Goal: Information Seeking & Learning: Learn about a topic

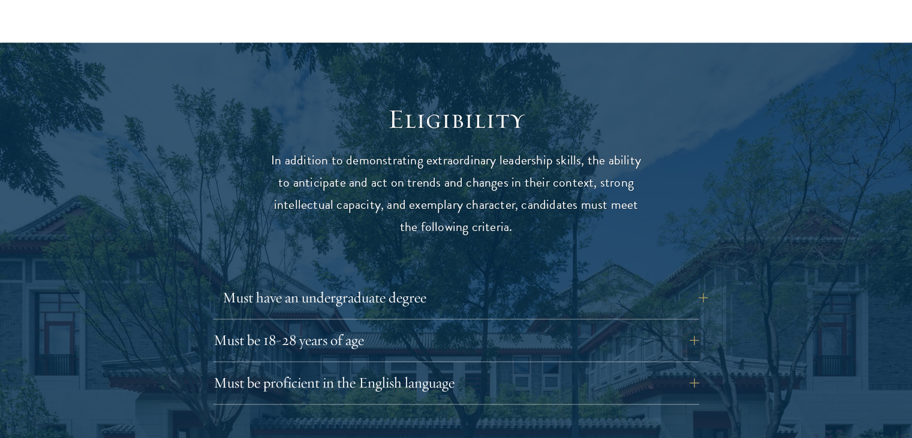
scroll to position [1559, 0]
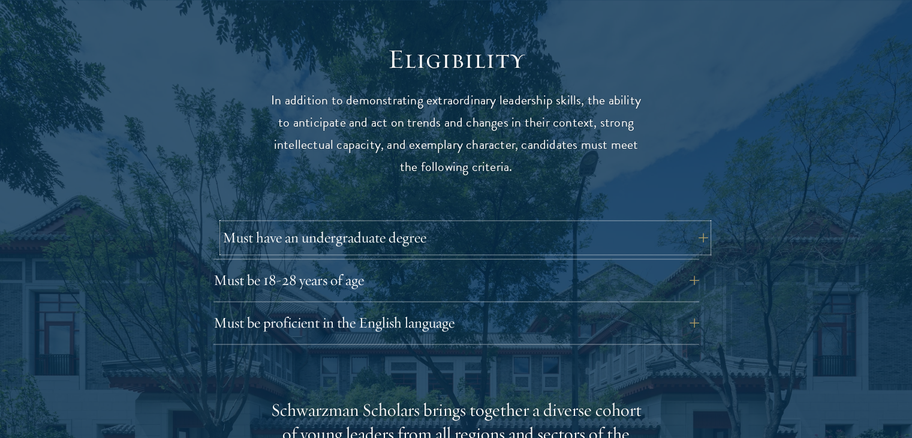
click at [681, 223] on button "Must have an undergraduate degree" at bounding box center [465, 237] width 486 height 29
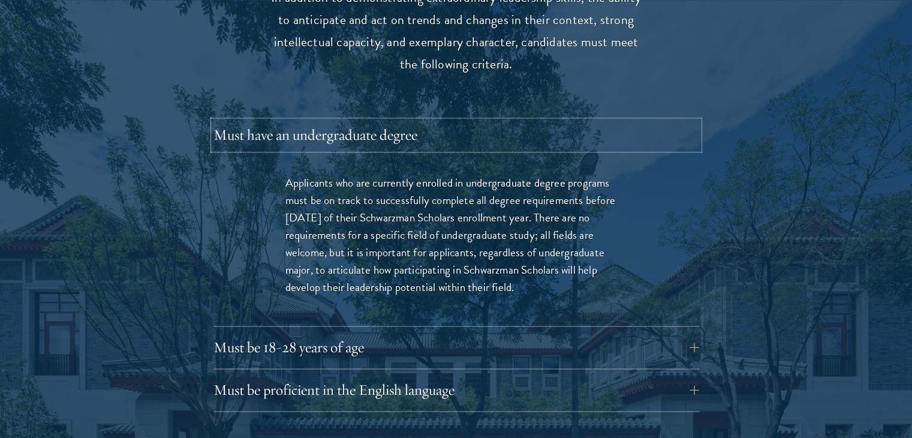
scroll to position [1678, 0]
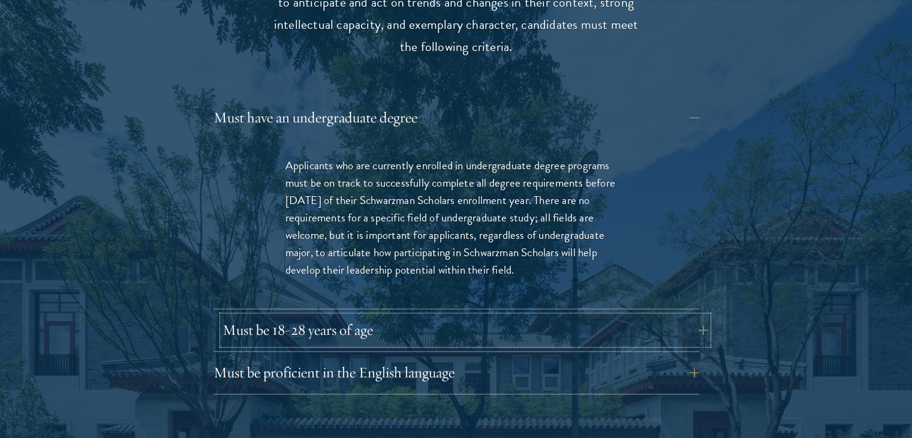
click at [652, 315] on button "Must be 18-28 years of age" at bounding box center [465, 329] width 486 height 29
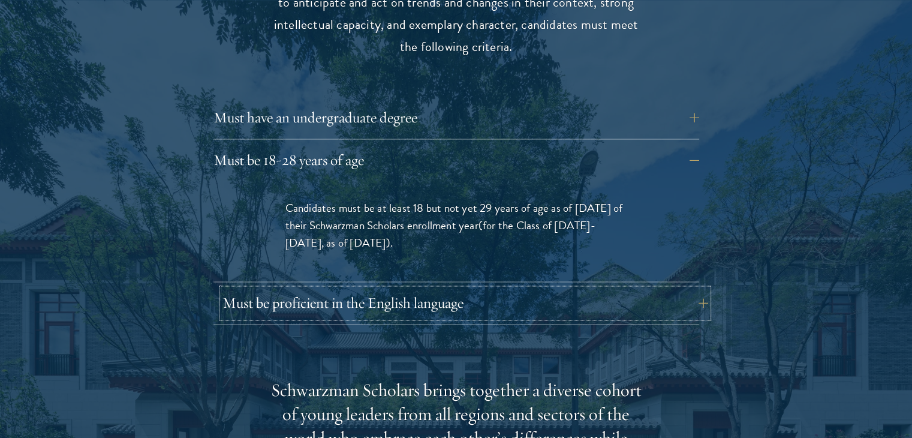
click at [651, 288] on button "Must be proficient in the English language" at bounding box center [465, 302] width 486 height 29
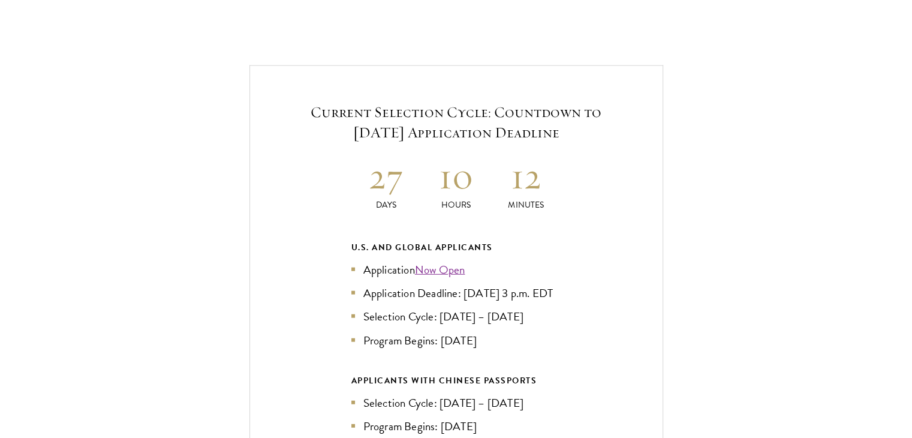
scroll to position [2877, 0]
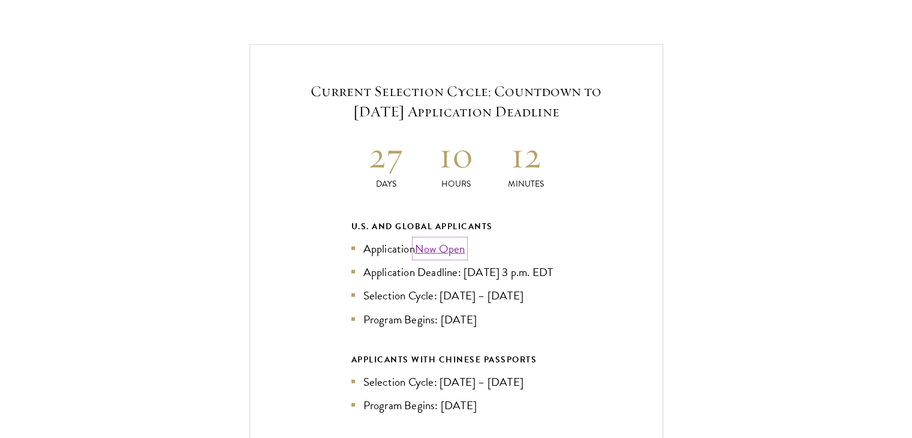
click at [439, 240] on link "Now Open" at bounding box center [440, 248] width 50 height 17
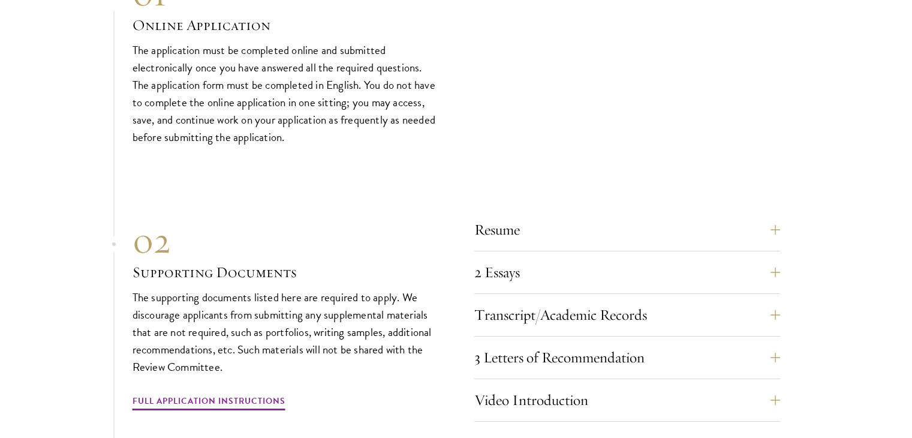
scroll to position [4316, 0]
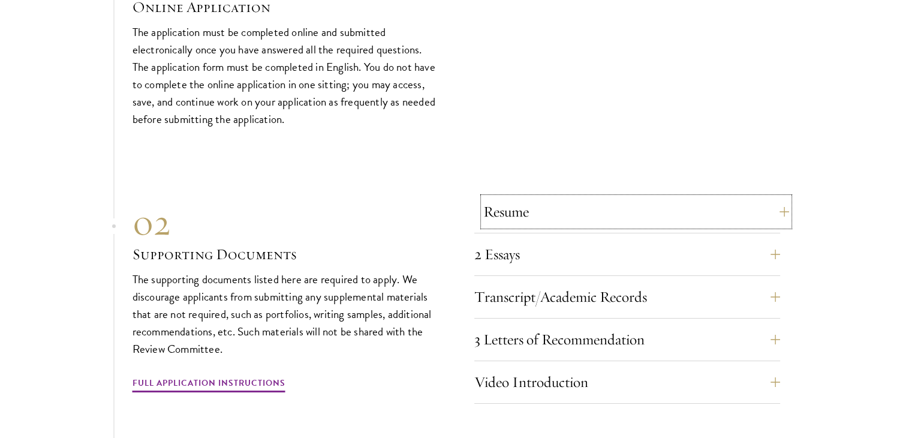
click at [647, 216] on button "Resume" at bounding box center [636, 211] width 306 height 29
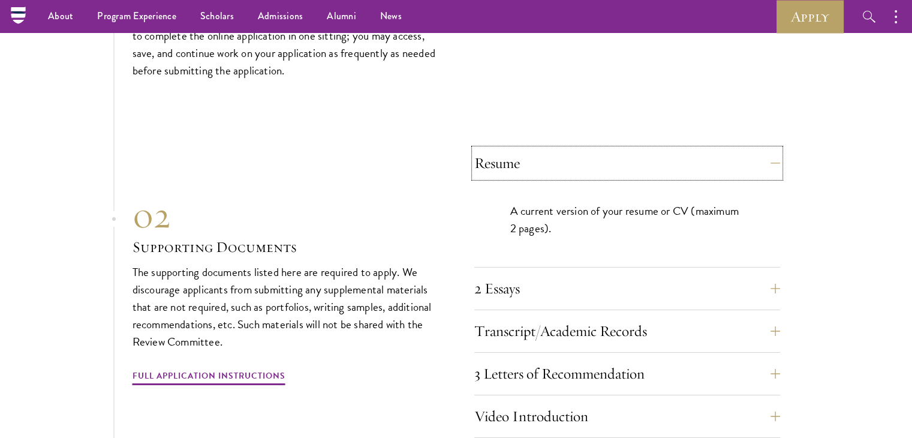
scroll to position [4115, 0]
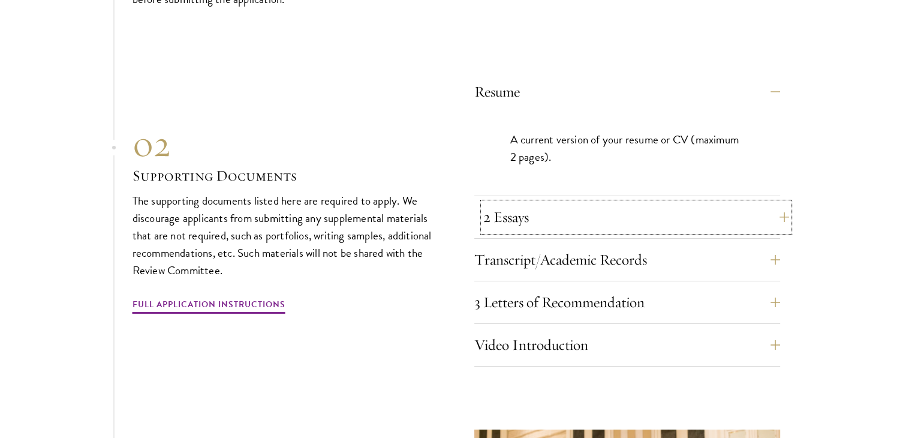
click at [762, 214] on button "2 Essays" at bounding box center [636, 217] width 306 height 29
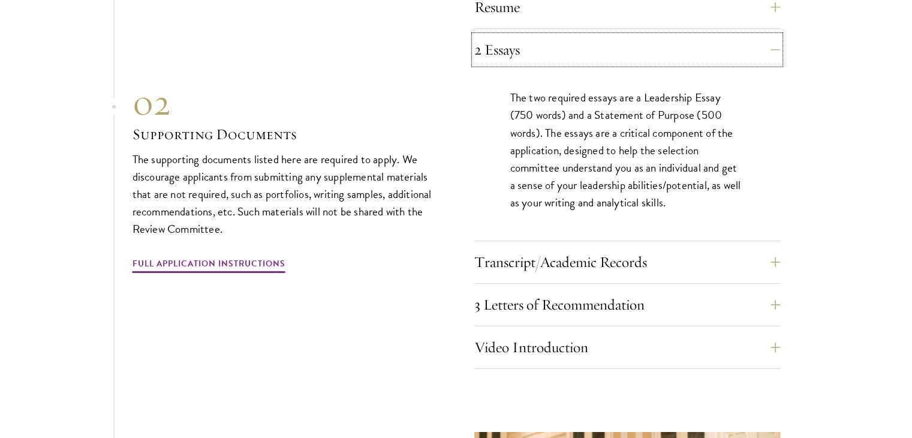
scroll to position [4235, 0]
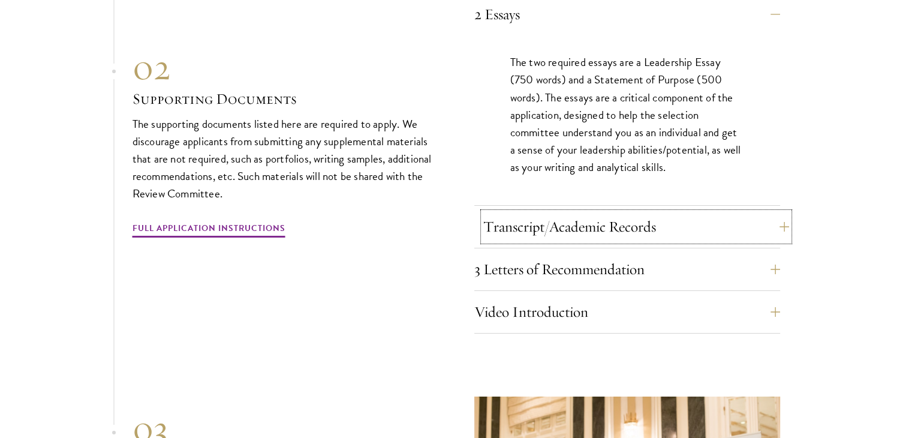
click at [750, 224] on button "Transcript/Academic Records" at bounding box center [636, 226] width 306 height 29
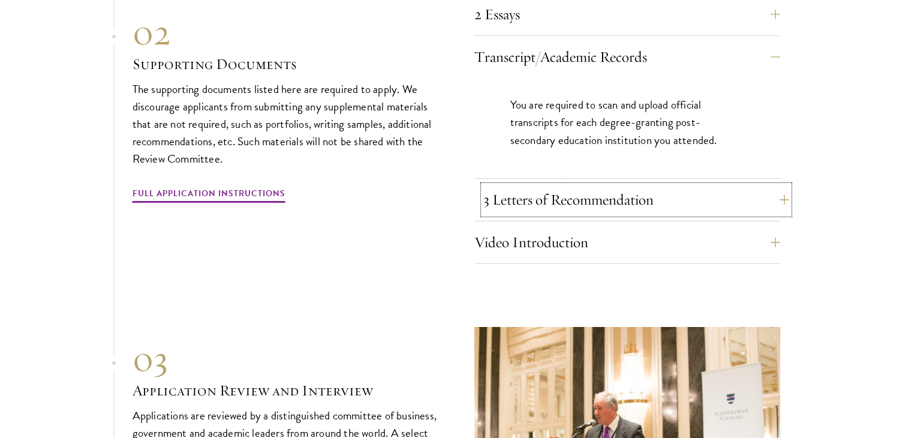
click at [750, 194] on button "3 Letters of Recommendation" at bounding box center [636, 199] width 306 height 29
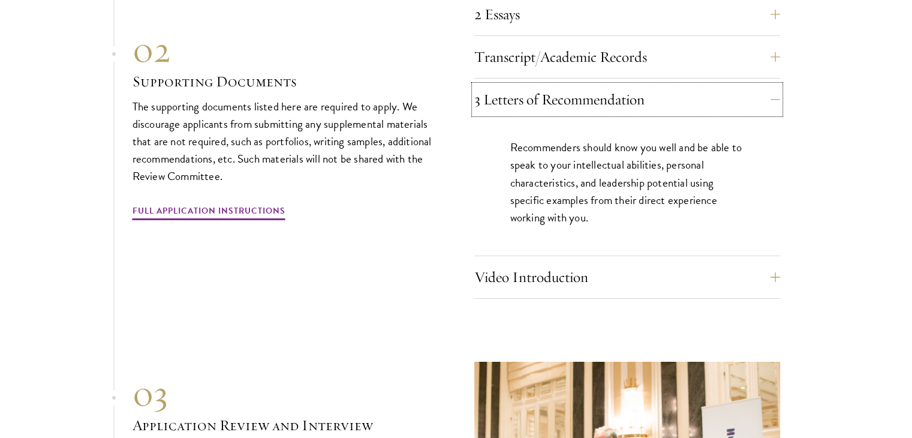
scroll to position [4295, 0]
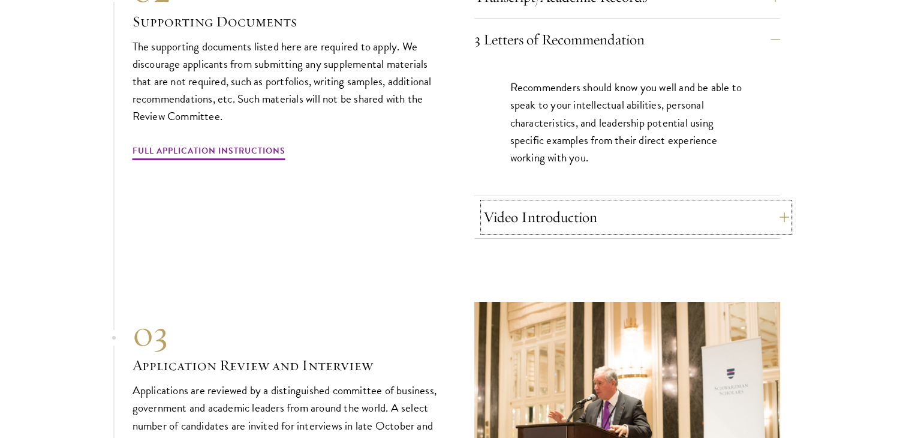
click at [765, 209] on button "Video Introduction" at bounding box center [636, 217] width 306 height 29
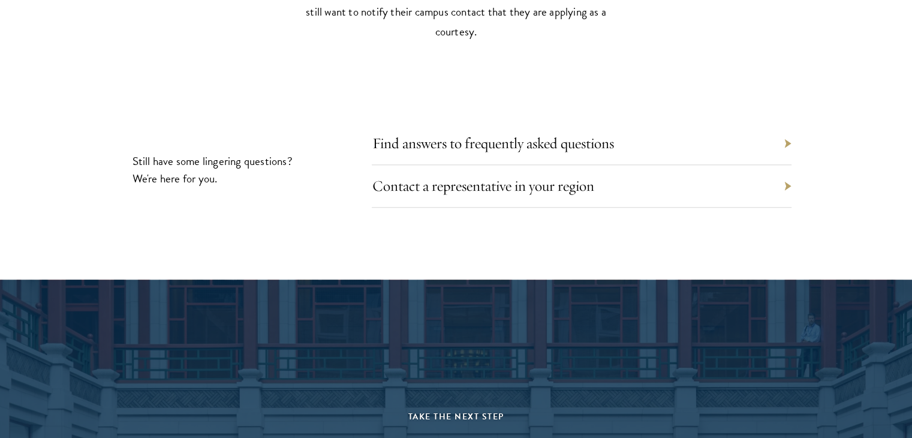
scroll to position [5913, 0]
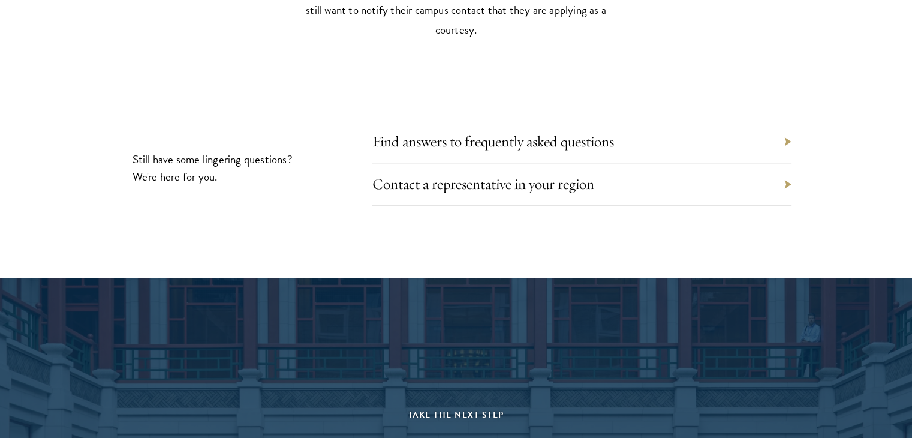
click at [777, 138] on div "Find answers to frequently asked questions" at bounding box center [582, 141] width 420 height 43
click at [785, 130] on div "Find answers to frequently asked questions" at bounding box center [582, 141] width 420 height 43
click at [591, 135] on link "Find answers to frequently asked questions" at bounding box center [502, 141] width 242 height 19
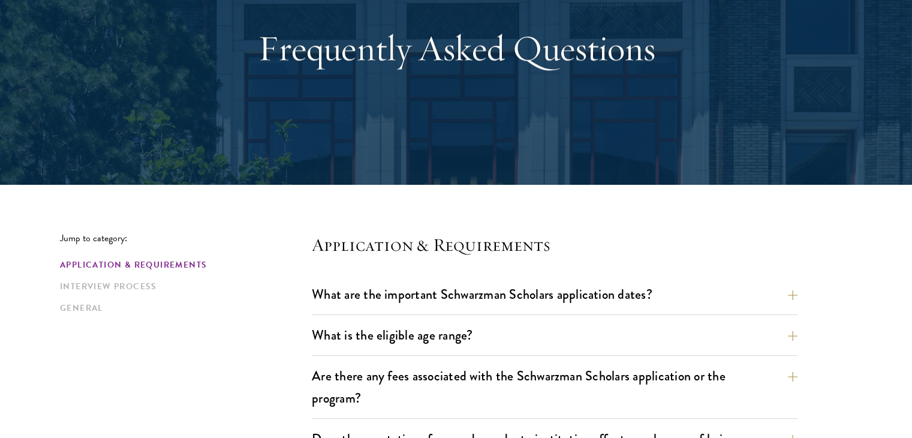
scroll to position [180, 0]
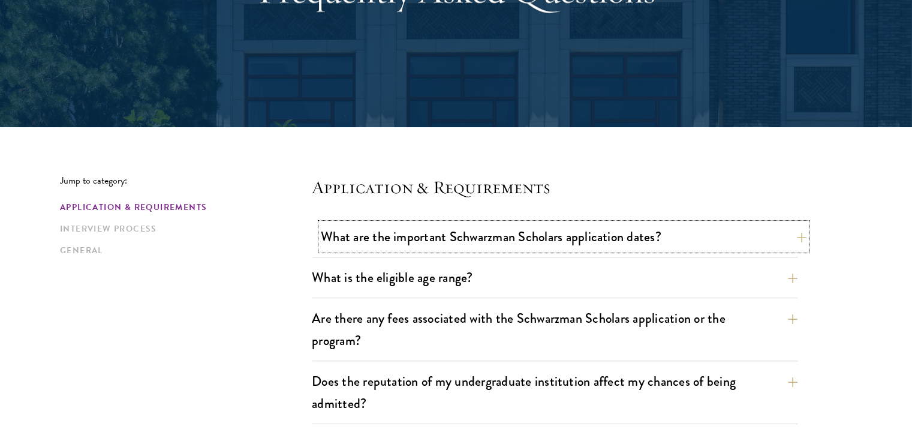
click at [740, 233] on button "What are the important Schwarzman Scholars application dates?" at bounding box center [564, 236] width 486 height 27
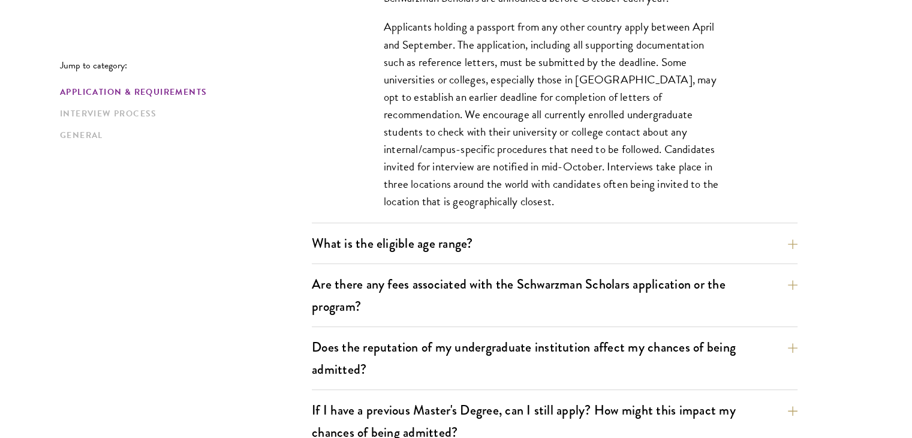
scroll to position [599, 0]
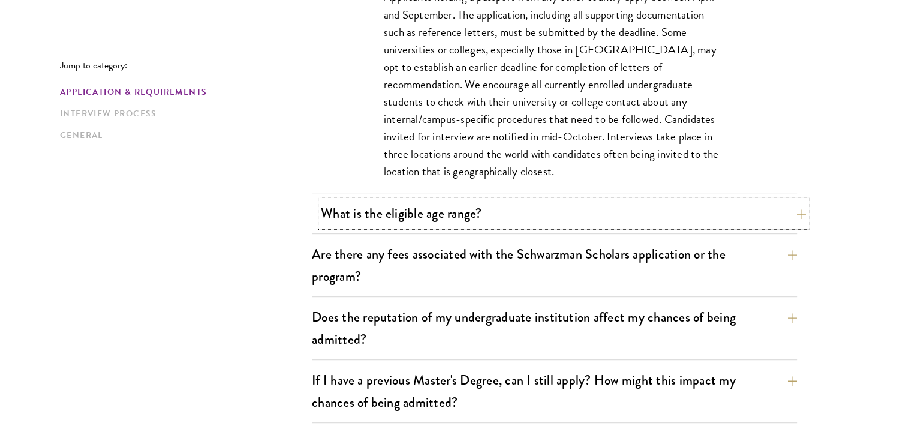
click at [749, 211] on button "What is the eligible age range?" at bounding box center [564, 213] width 486 height 27
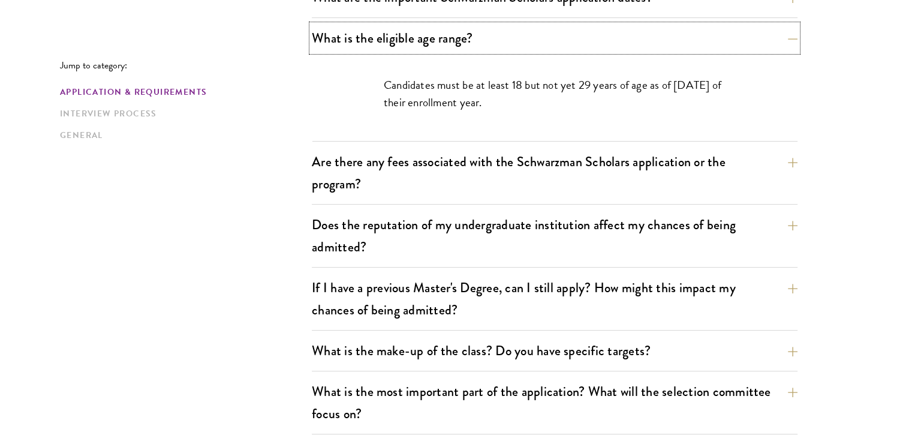
scroll to position [420, 0]
click at [757, 174] on button "Are there any fees associated with the Schwarzman Scholars application or the p…" at bounding box center [564, 171] width 486 height 49
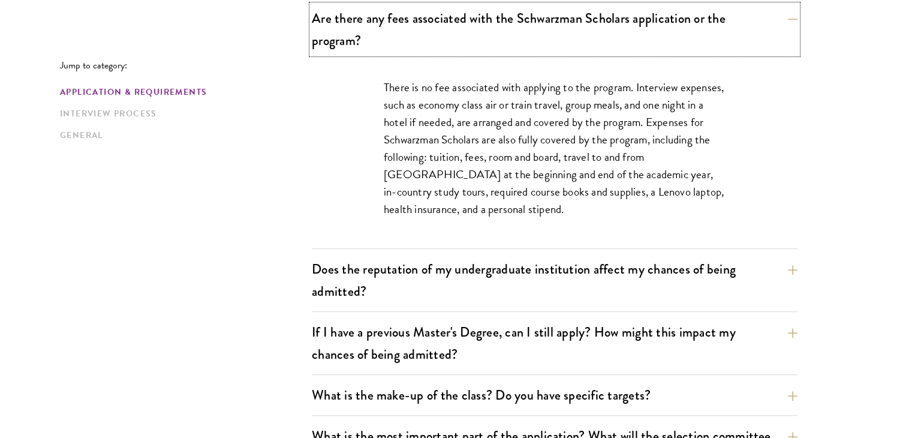
scroll to position [539, 0]
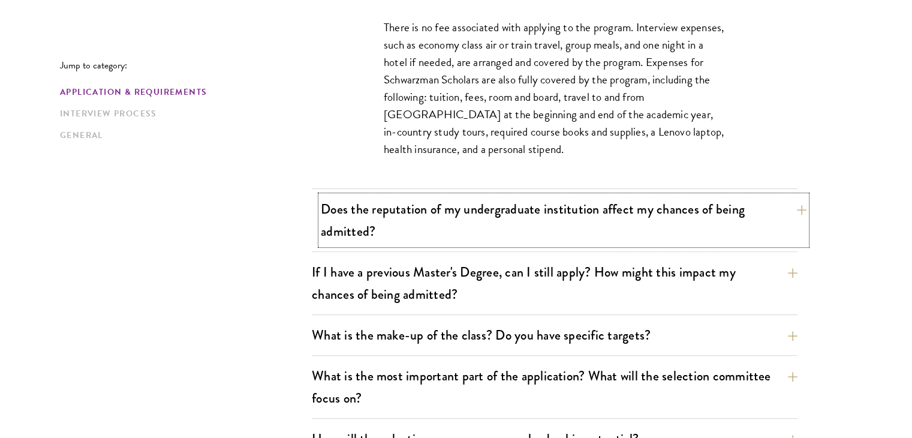
click at [788, 231] on button "Does the reputation of my undergraduate institution affect my chances of being …" at bounding box center [564, 219] width 486 height 49
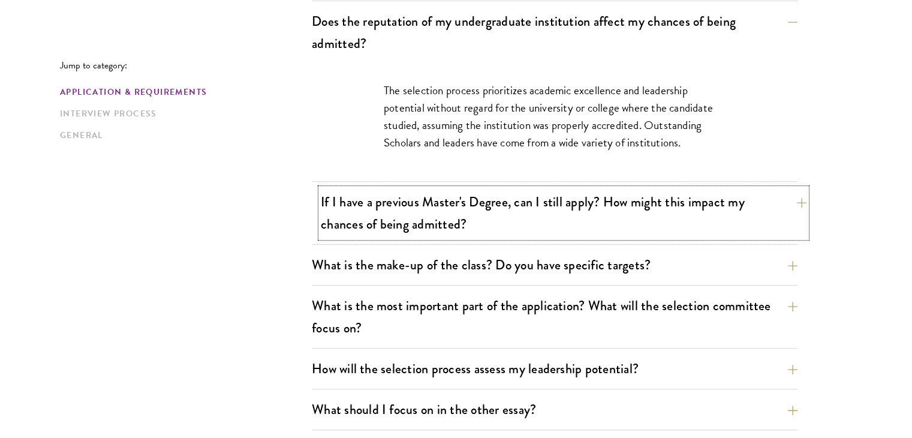
click at [749, 216] on button "If I have a previous Master's Degree, can I still apply? How might this impact …" at bounding box center [564, 212] width 486 height 49
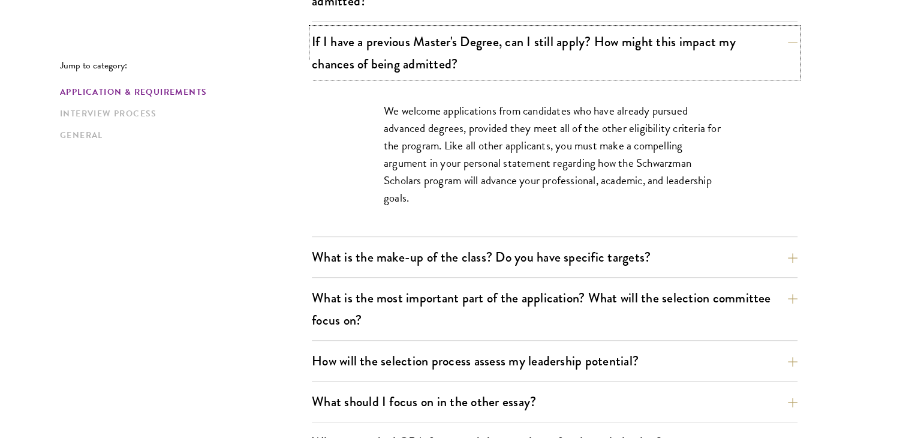
scroll to position [599, 0]
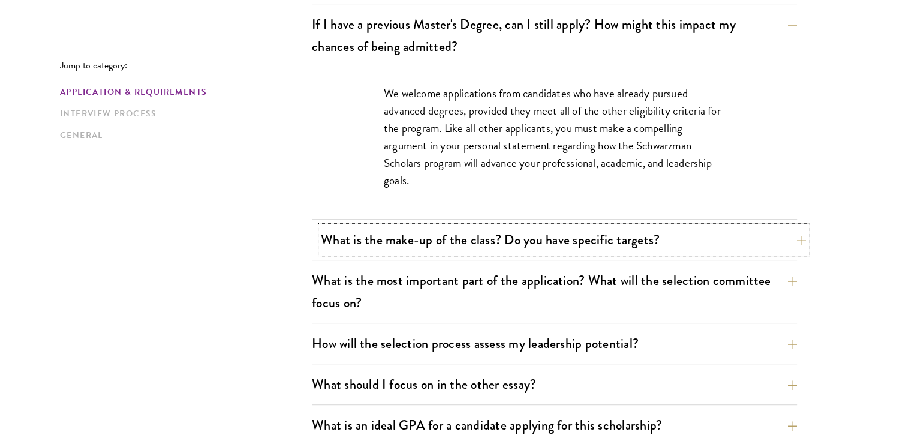
click at [744, 242] on button "What is the make-up of the class? Do you have specific targets?" at bounding box center [564, 239] width 486 height 27
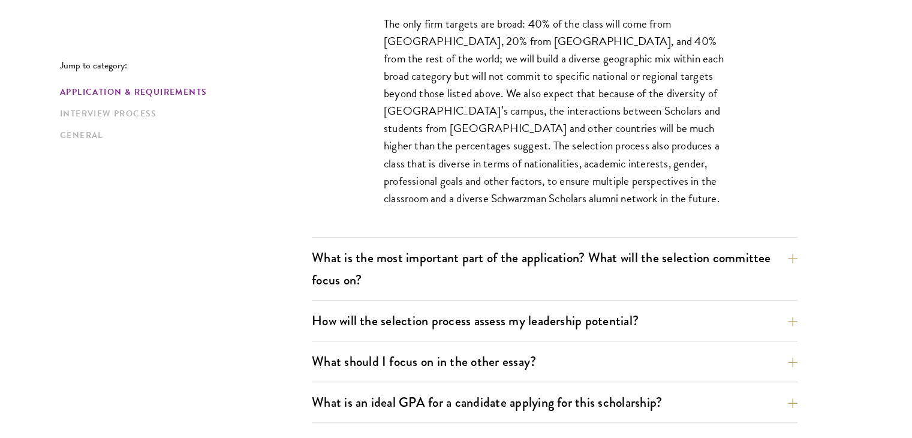
scroll to position [779, 0]
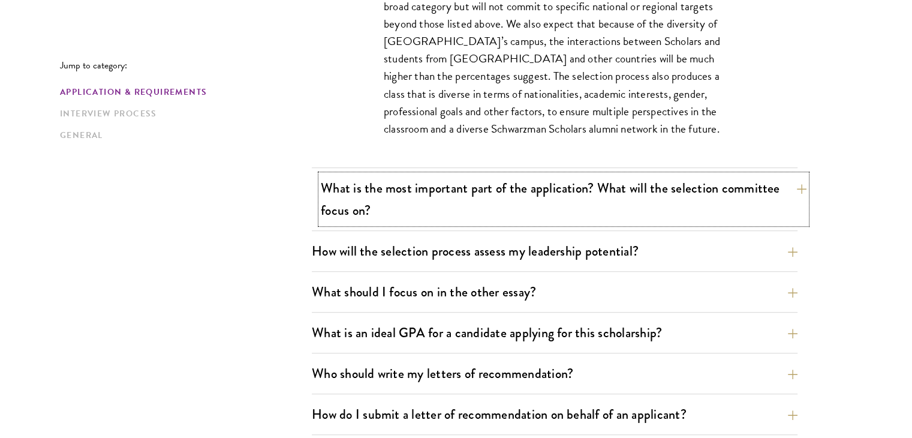
click at [777, 210] on button "What is the most important part of the application? What will the selection com…" at bounding box center [564, 198] width 486 height 49
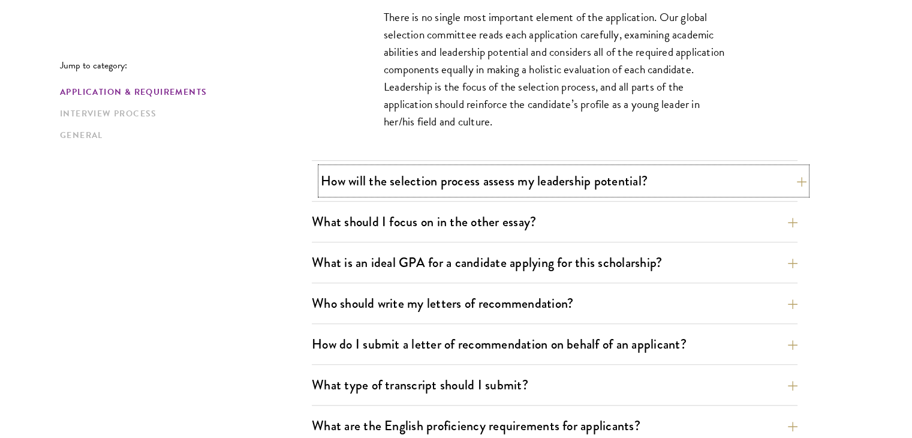
click at [760, 183] on button "How will the selection process assess my leadership potential?" at bounding box center [564, 180] width 486 height 27
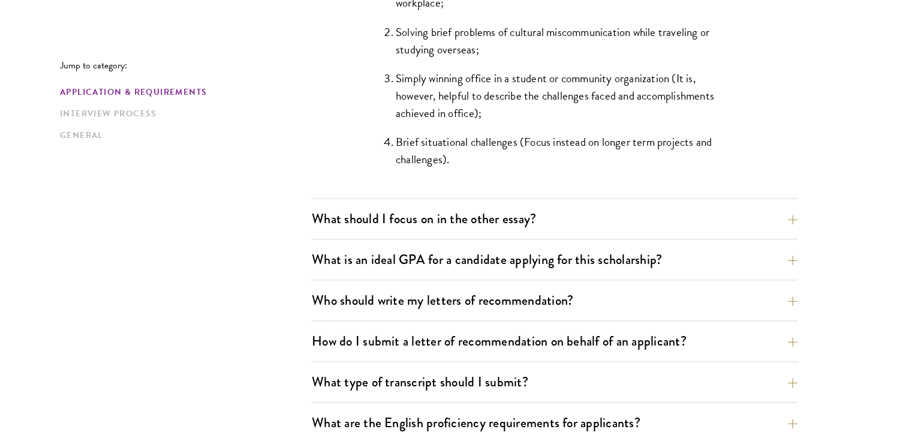
scroll to position [1259, 0]
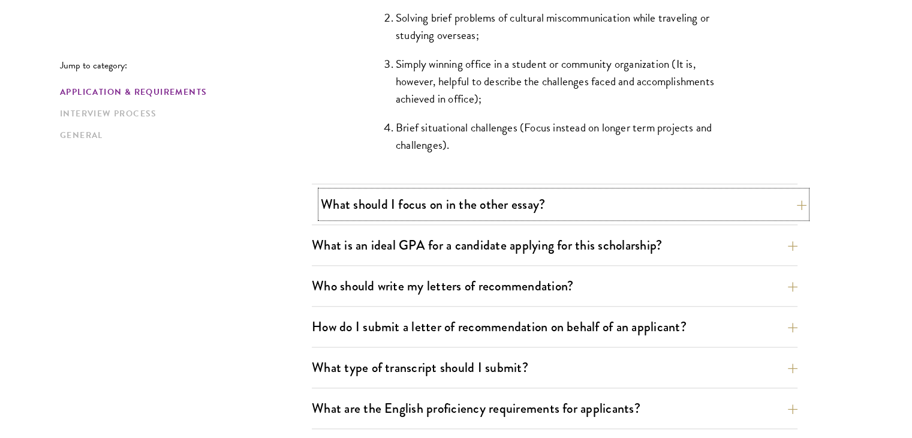
click at [765, 202] on button "What should I focus on in the other essay?" at bounding box center [564, 204] width 486 height 27
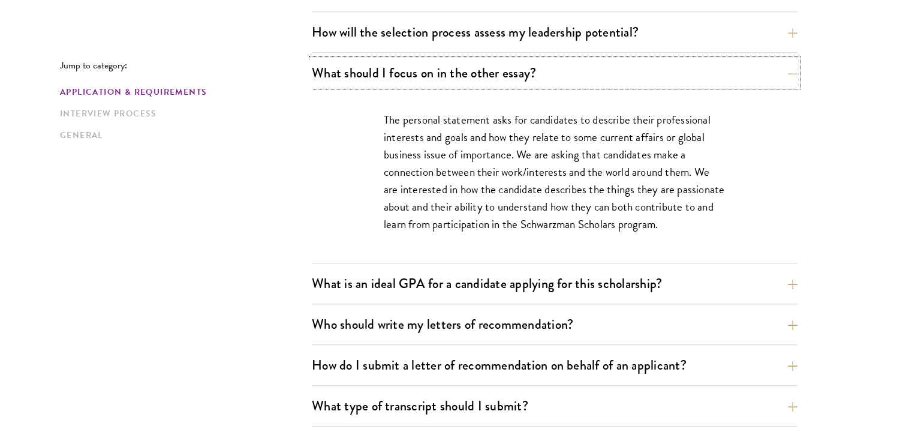
scroll to position [779, 0]
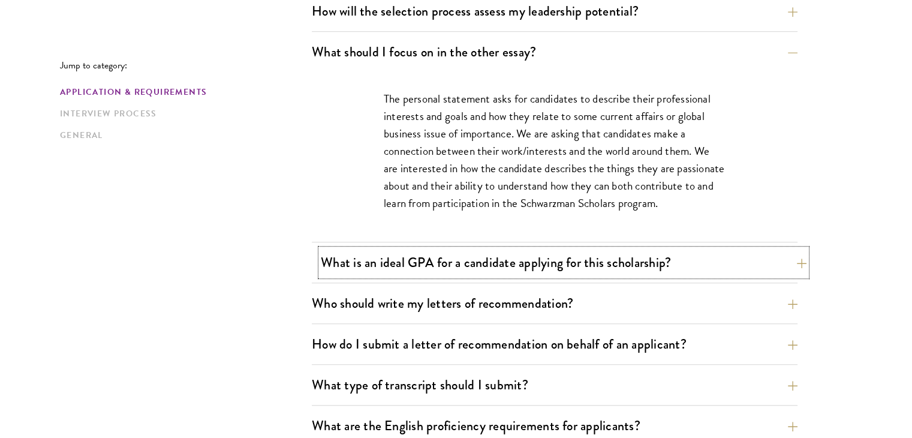
click at [773, 257] on button "What is an ideal GPA for a candidate applying for this scholarship?" at bounding box center [564, 262] width 486 height 27
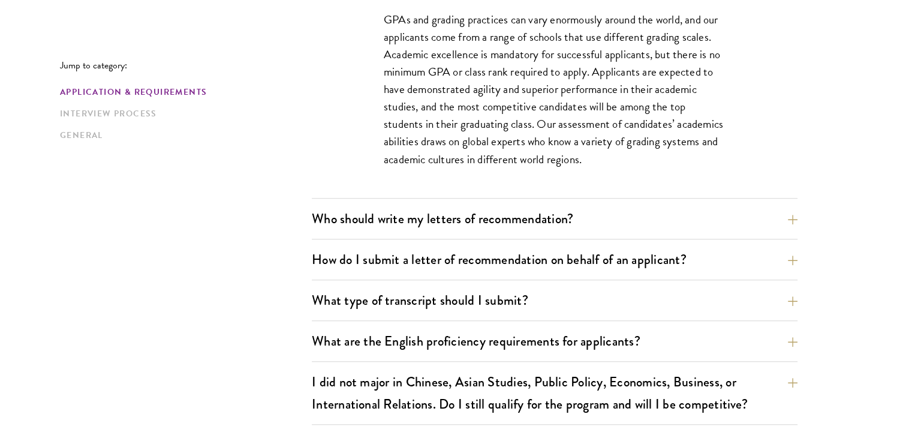
scroll to position [959, 0]
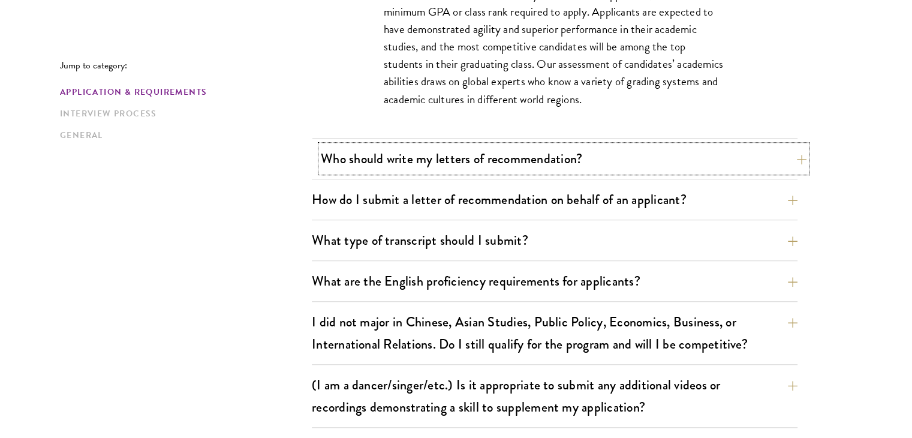
click at [789, 165] on button "Who should write my letters of recommendation?" at bounding box center [564, 158] width 486 height 27
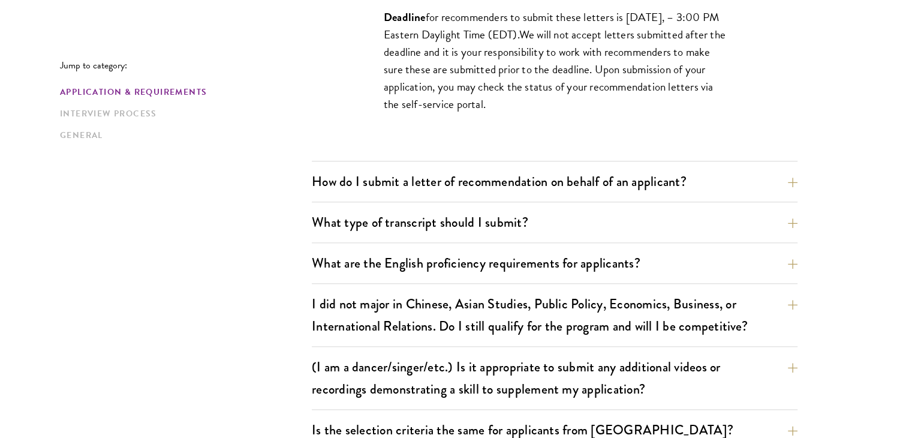
scroll to position [1319, 0]
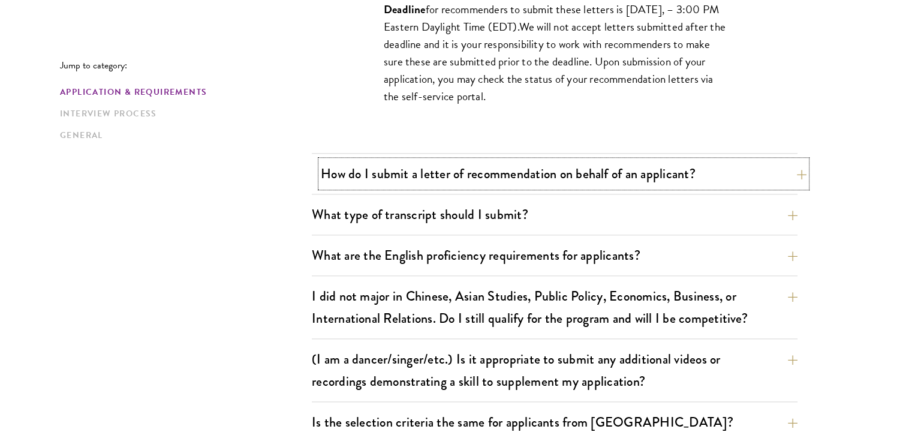
click at [786, 174] on button "How do I submit a letter of recommendation on behalf of an applicant?" at bounding box center [564, 173] width 486 height 27
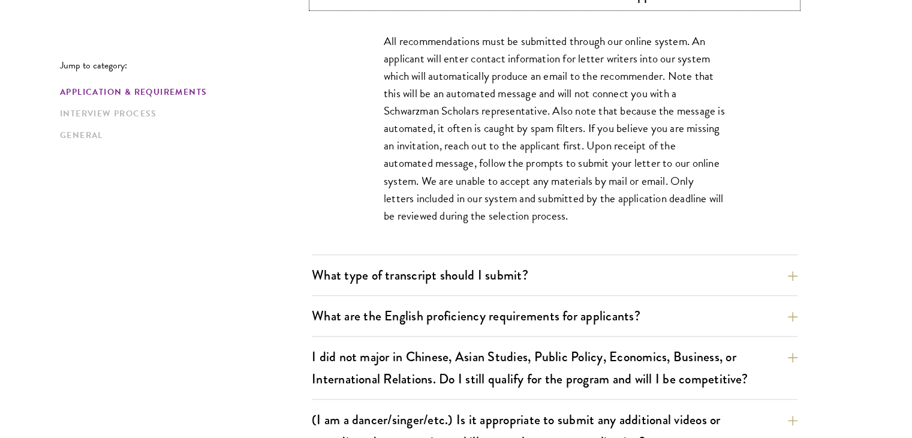
scroll to position [1019, 0]
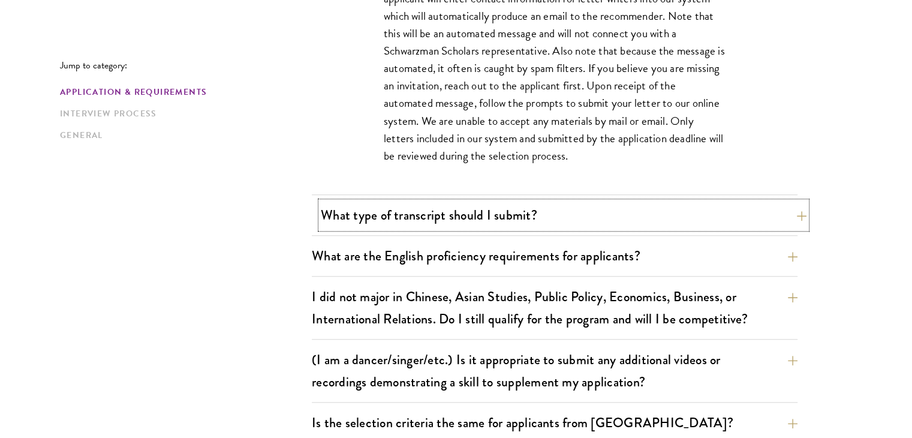
click at [772, 221] on button "What type of transcript should I submit?" at bounding box center [564, 214] width 486 height 27
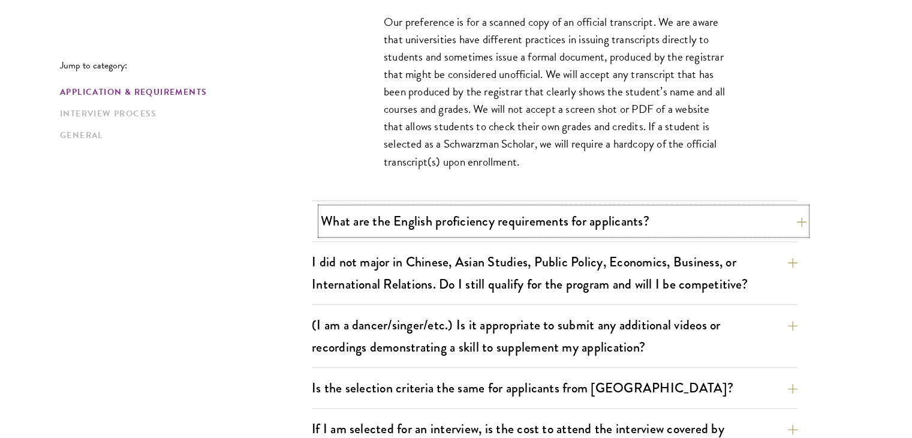
click at [783, 222] on button "What are the English proficiency requirements for applicants?" at bounding box center [564, 220] width 486 height 27
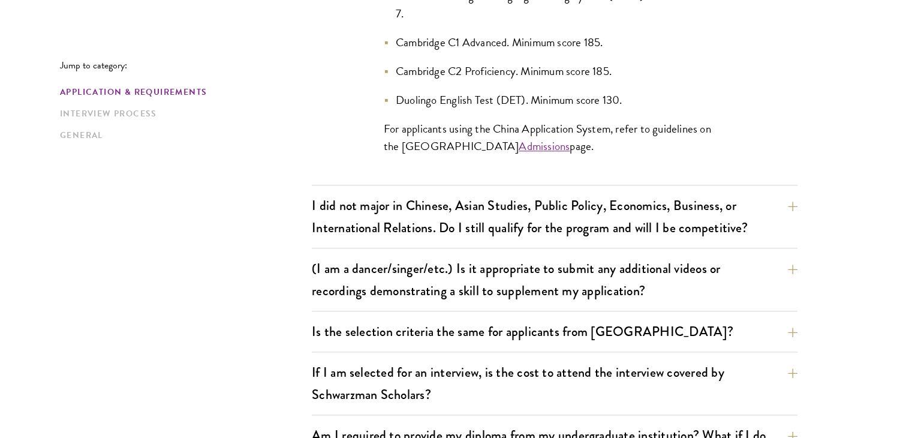
scroll to position [1319, 0]
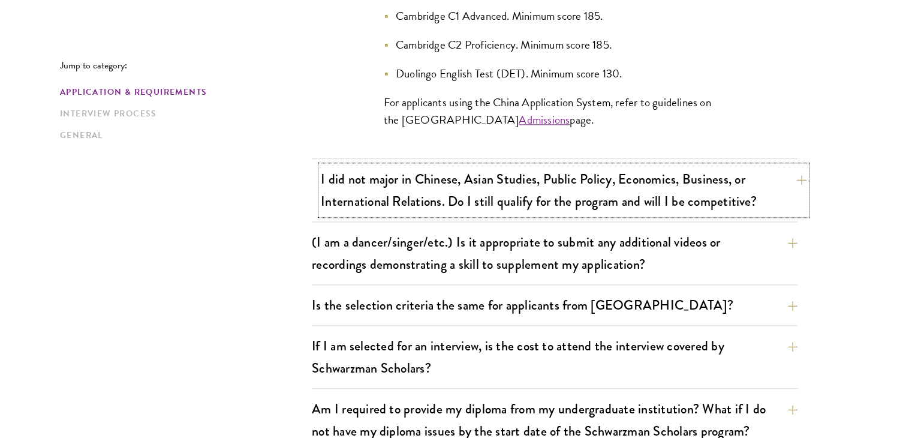
click at [782, 198] on button "I did not major in Chinese, Asian Studies, Public Policy, Economics, Business, …" at bounding box center [564, 189] width 486 height 49
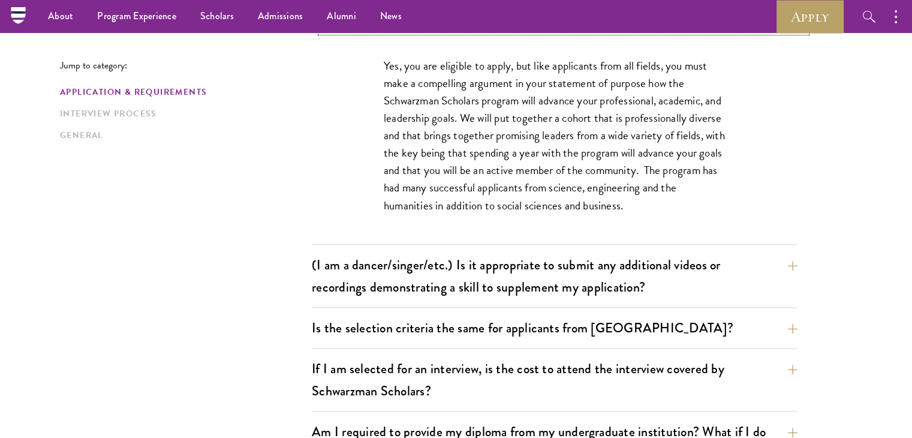
scroll to position [1019, 0]
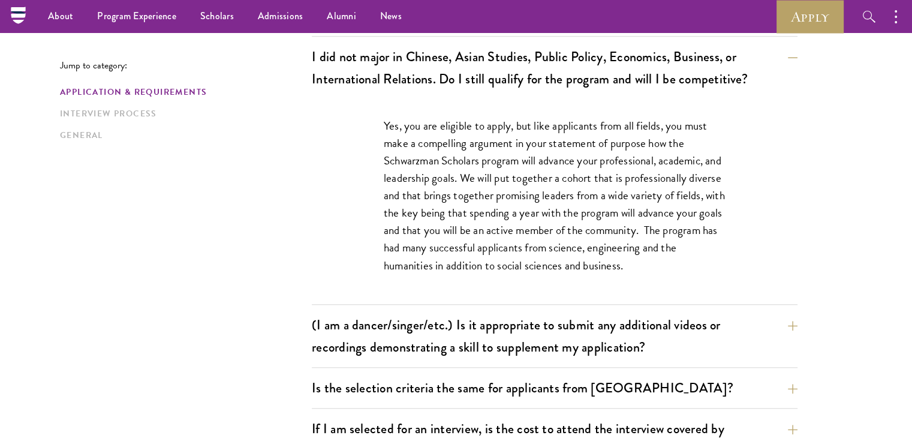
click at [128, 188] on div "Jump to category: Application & Requirements Interview Process General Applicat…" at bounding box center [456, 376] width 792 height 2081
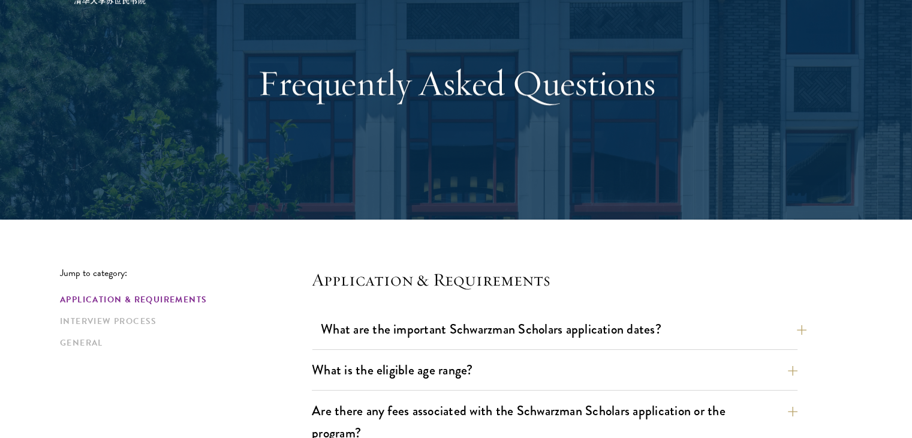
scroll to position [0, 0]
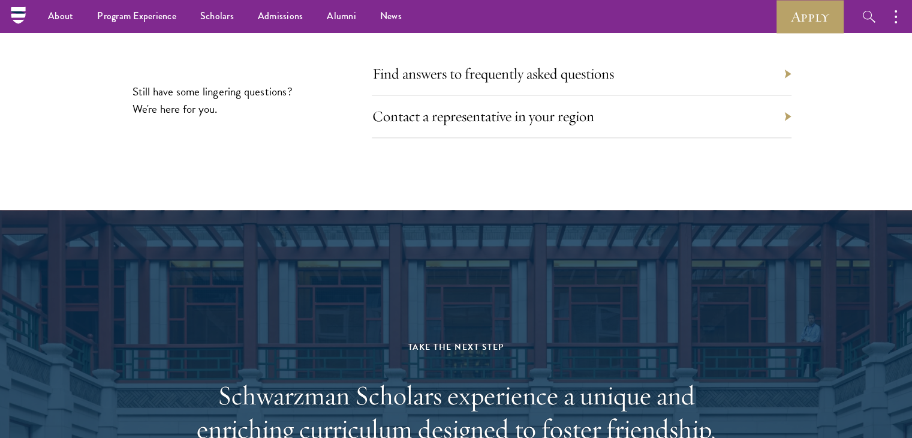
scroll to position [5674, 0]
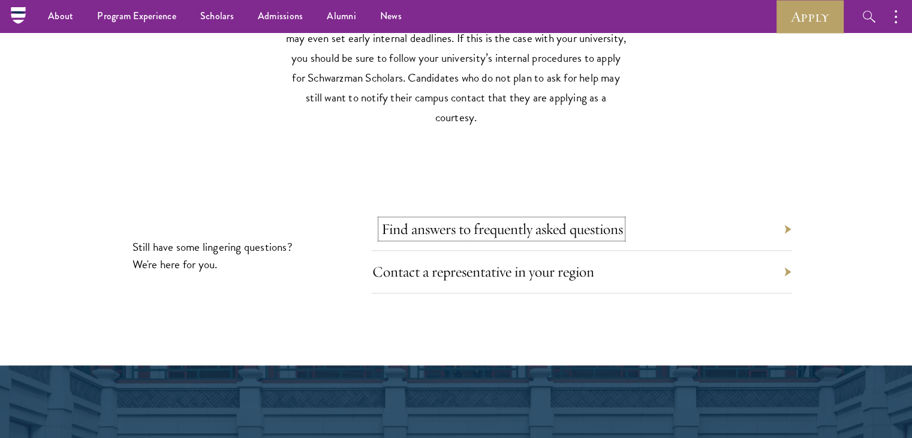
click at [446, 226] on link "Find answers to frequently asked questions" at bounding box center [502, 228] width 242 height 19
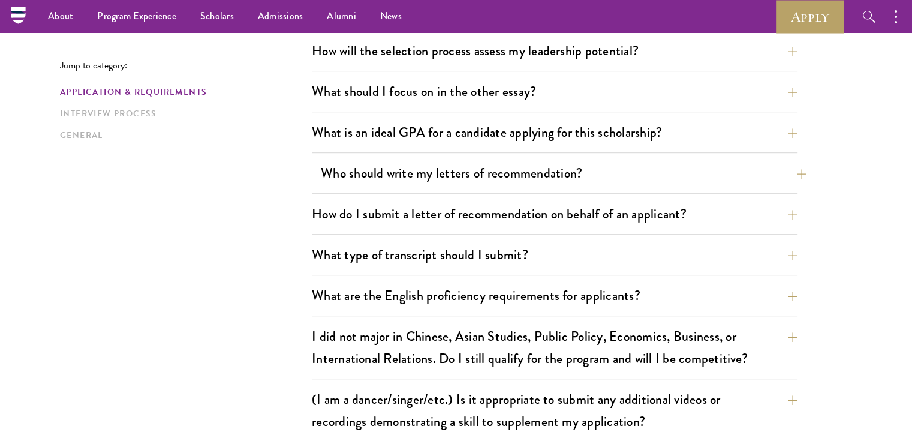
scroll to position [719, 0]
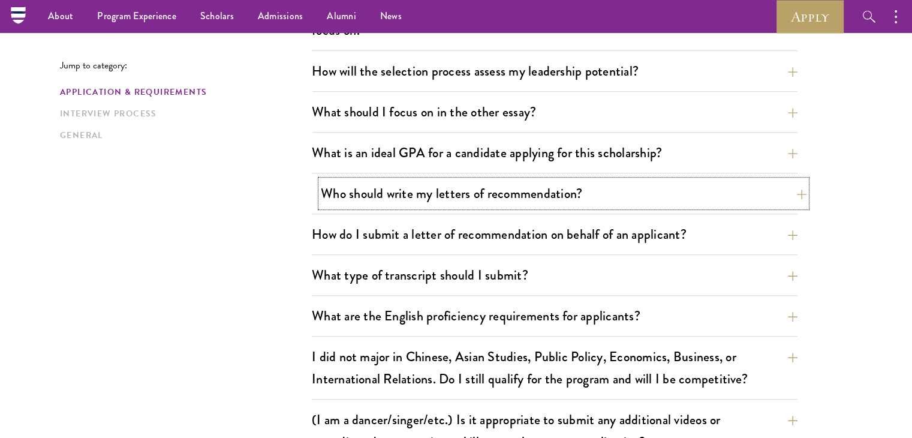
click at [424, 192] on button "Who should write my letters of recommendation?" at bounding box center [564, 193] width 486 height 27
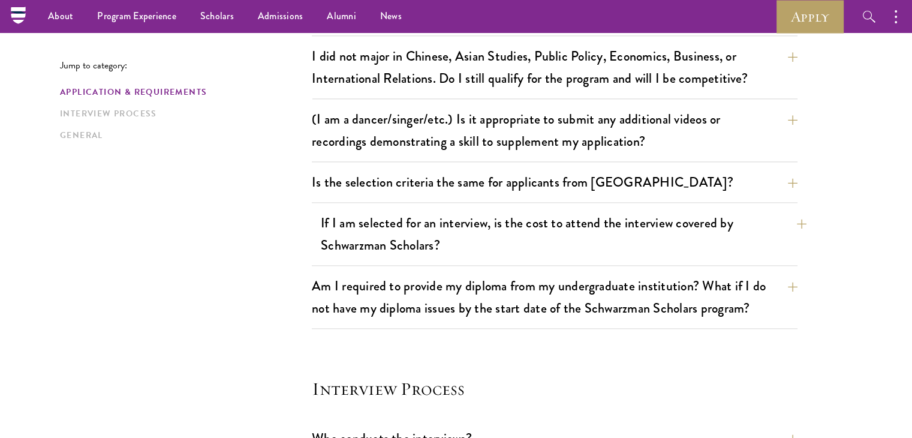
scroll to position [1499, 0]
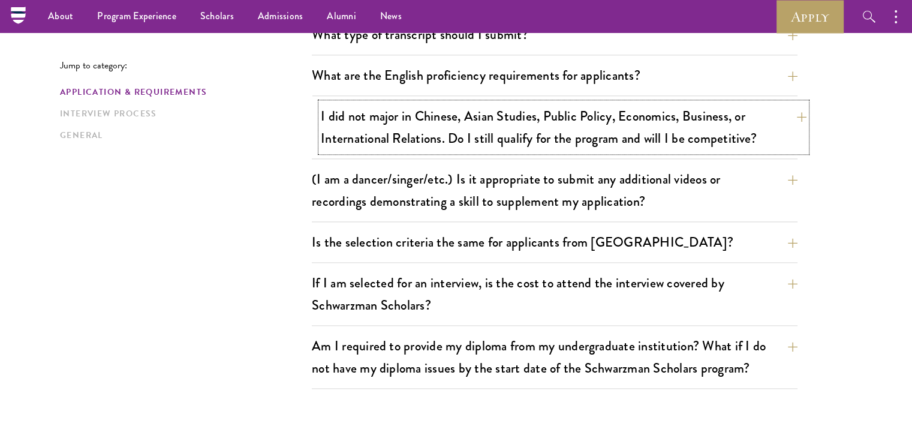
click at [720, 137] on button "I did not major in Chinese, Asian Studies, Public Policy, Economics, Business, …" at bounding box center [564, 127] width 486 height 49
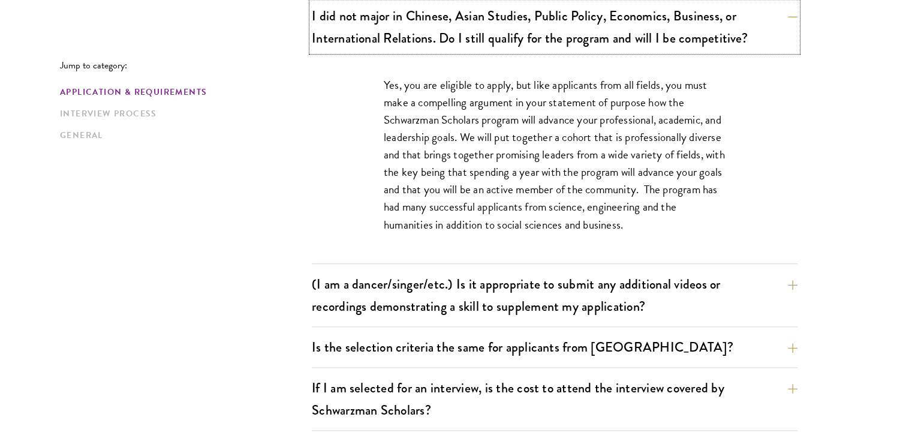
scroll to position [1079, 0]
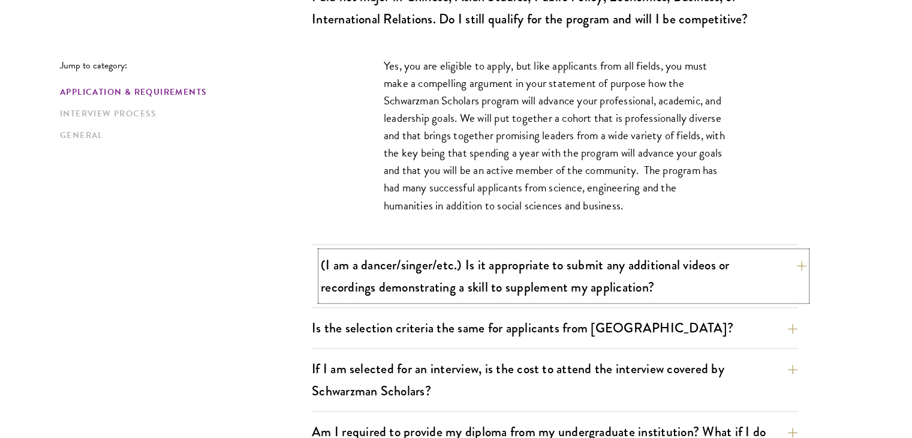
click at [356, 260] on button "(I am a dancer/singer/etc.) Is it appropriate to submit any additional videos o…" at bounding box center [564, 275] width 486 height 49
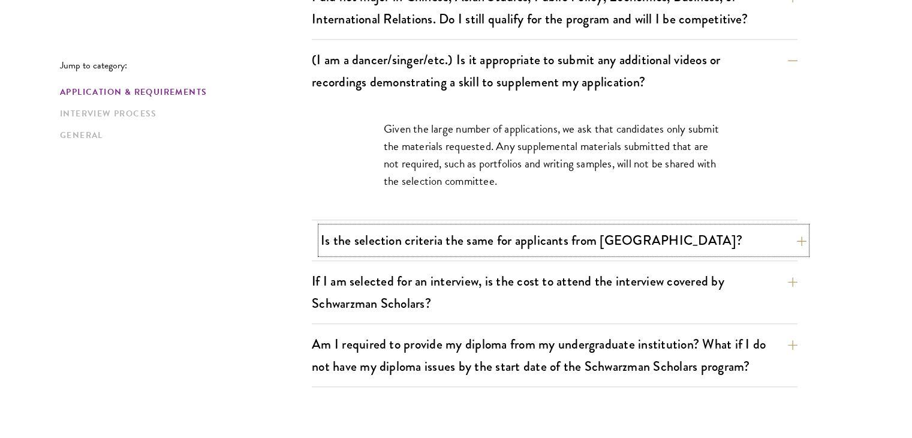
click at [349, 235] on button "Is the selection criteria the same for applicants from China?" at bounding box center [564, 240] width 486 height 27
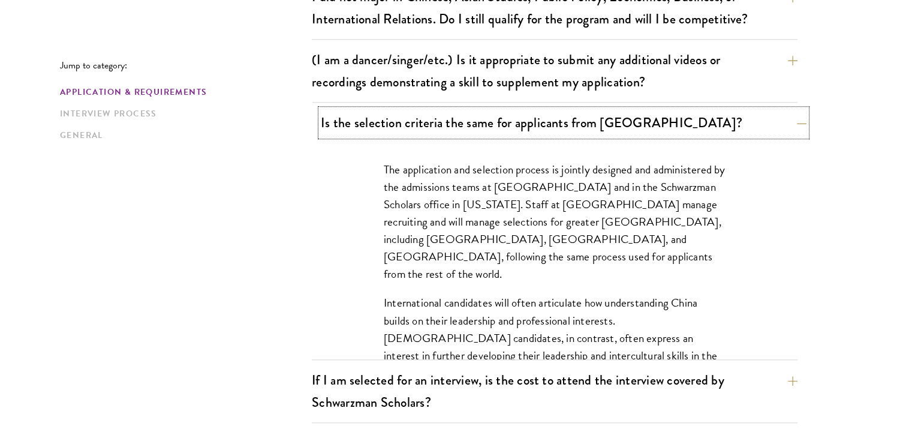
scroll to position [1139, 0]
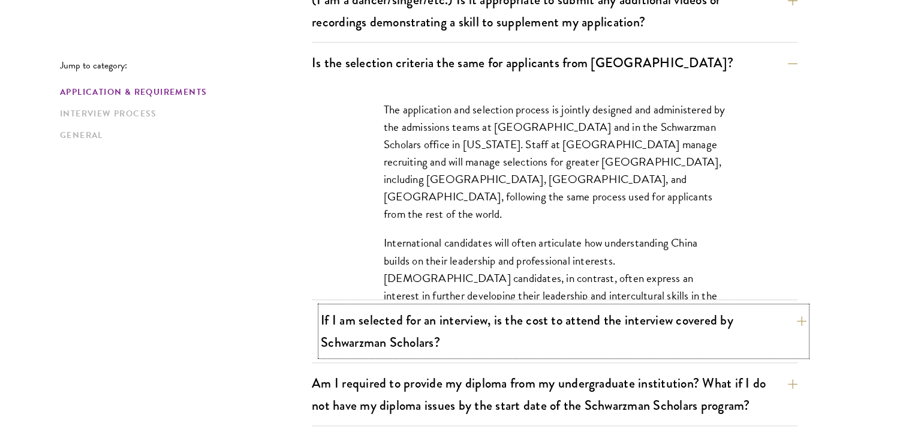
click at [447, 327] on button "If I am selected for an interview, is the cost to attend the interview covered …" at bounding box center [564, 330] width 486 height 49
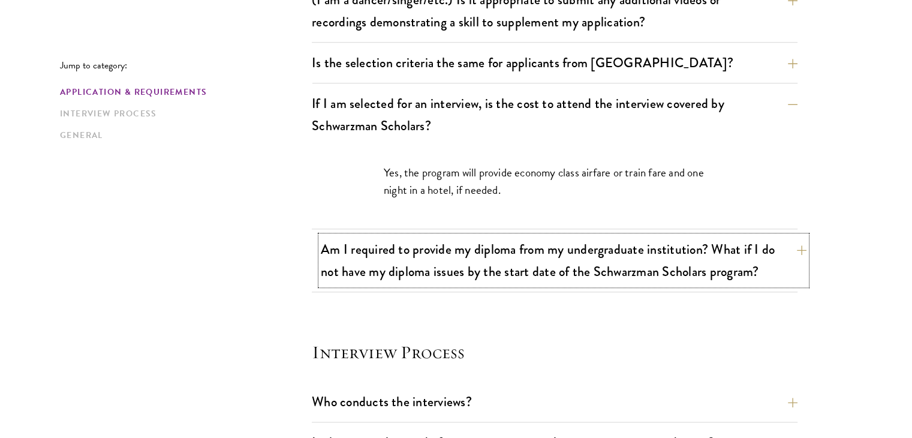
click at [506, 267] on button "Am I required to provide my diploma from my undergraduate institution? What if …" at bounding box center [564, 260] width 486 height 49
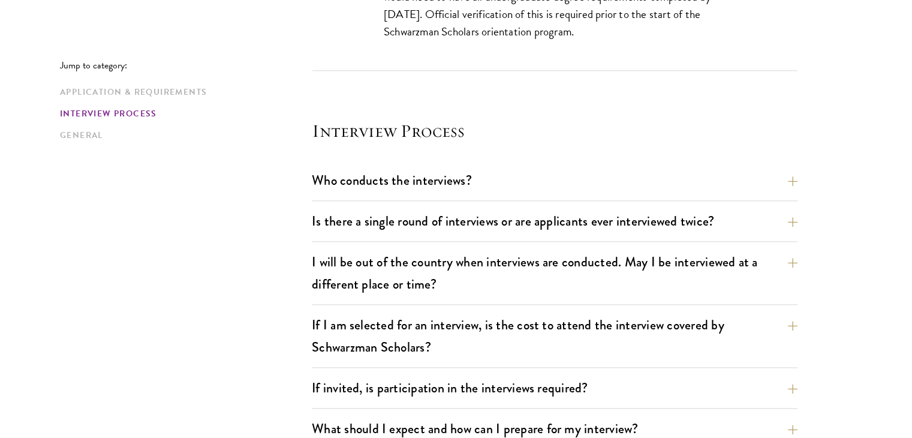
scroll to position [1439, 0]
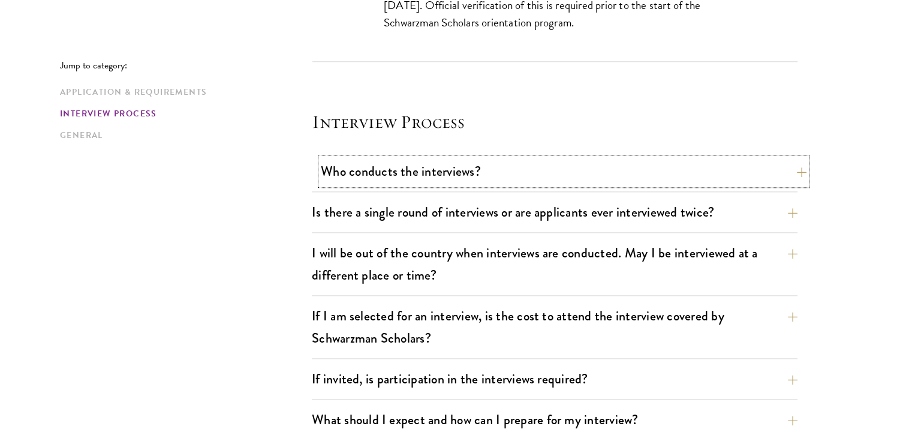
click at [761, 158] on button "Who conducts the interviews?" at bounding box center [564, 171] width 486 height 27
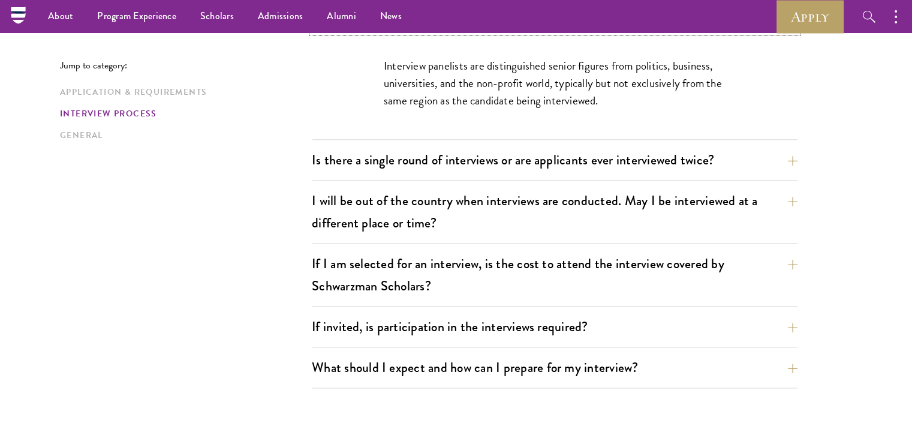
scroll to position [1379, 0]
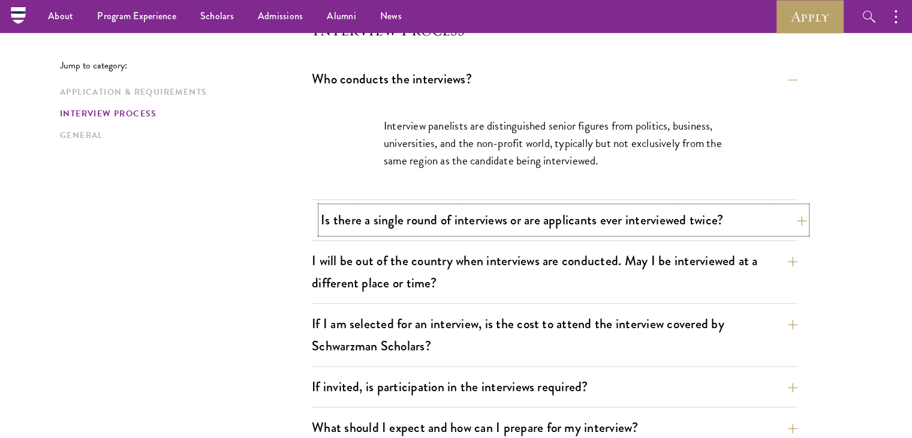
click at [750, 221] on button "Is there a single round of interviews or are applicants ever interviewed twice?" at bounding box center [564, 219] width 486 height 27
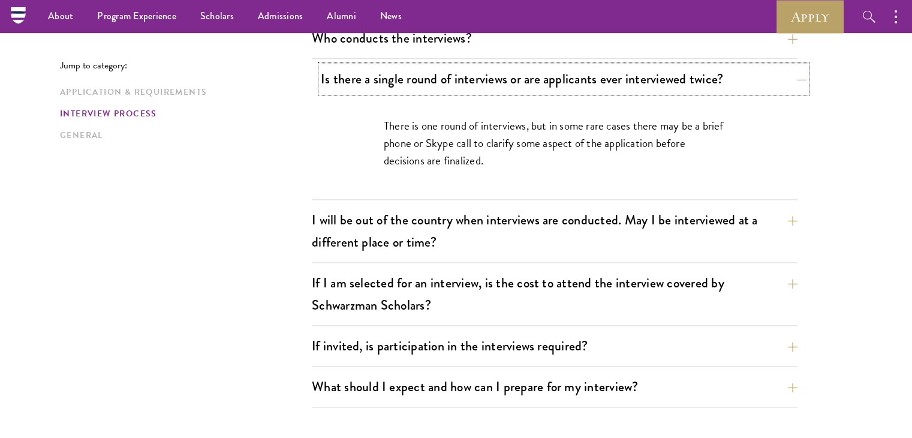
scroll to position [1439, 0]
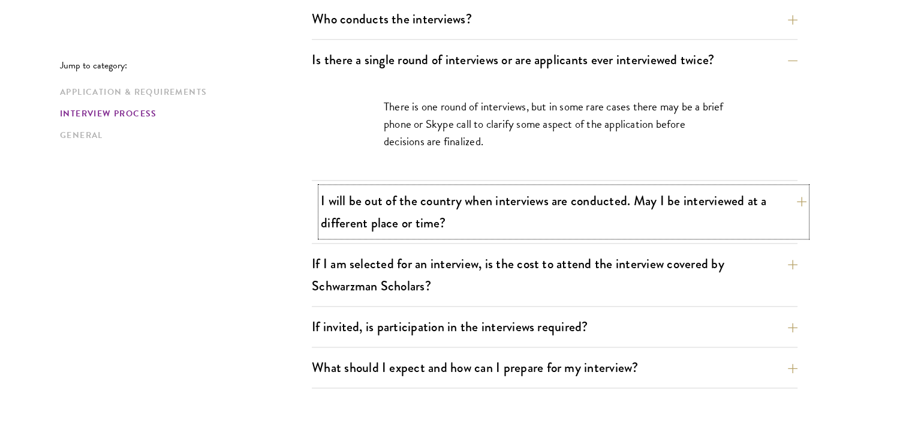
click at [718, 215] on button "I will be out of the country when interviews are conducted. May I be interviewe…" at bounding box center [564, 211] width 486 height 49
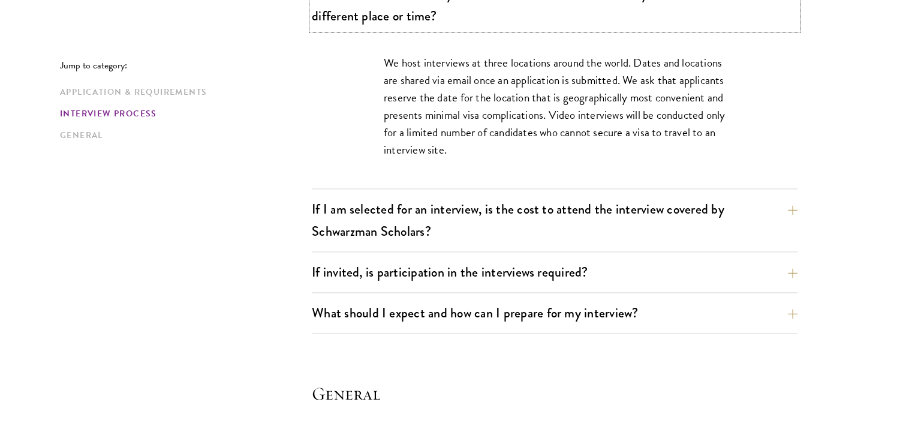
scroll to position [1559, 0]
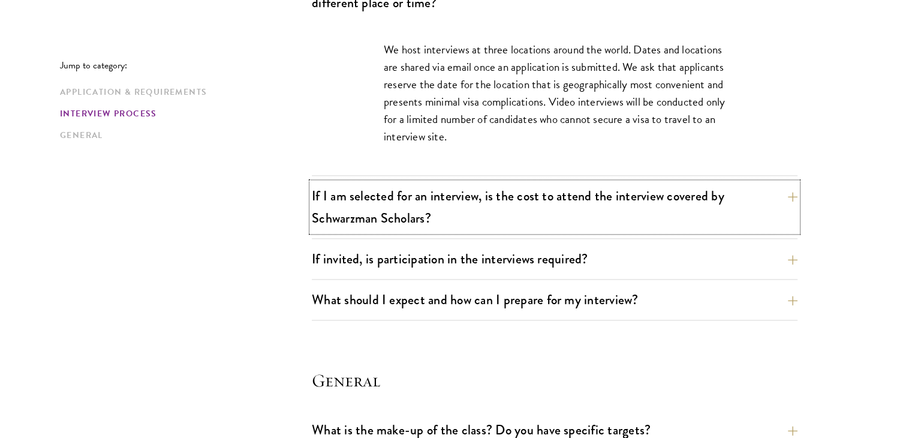
click at [736, 216] on button "If I am selected for an interview, is the cost to attend the interview covered …" at bounding box center [555, 206] width 486 height 49
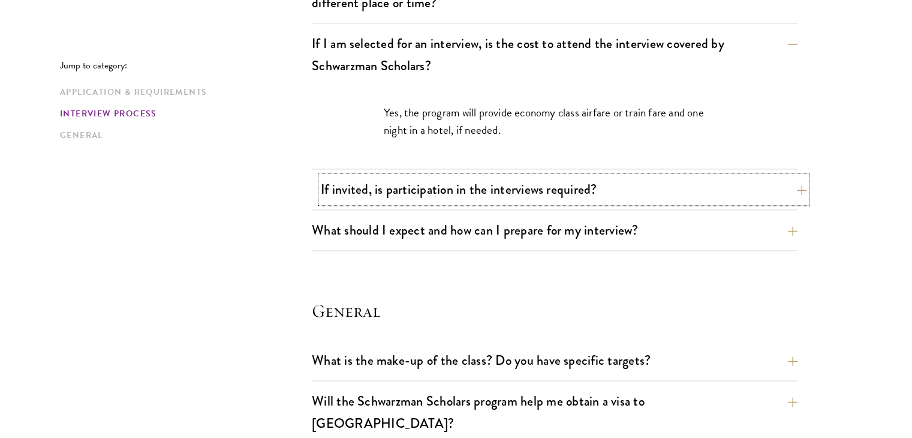
click at [709, 197] on button "If invited, is participation in the interviews required?" at bounding box center [564, 189] width 486 height 27
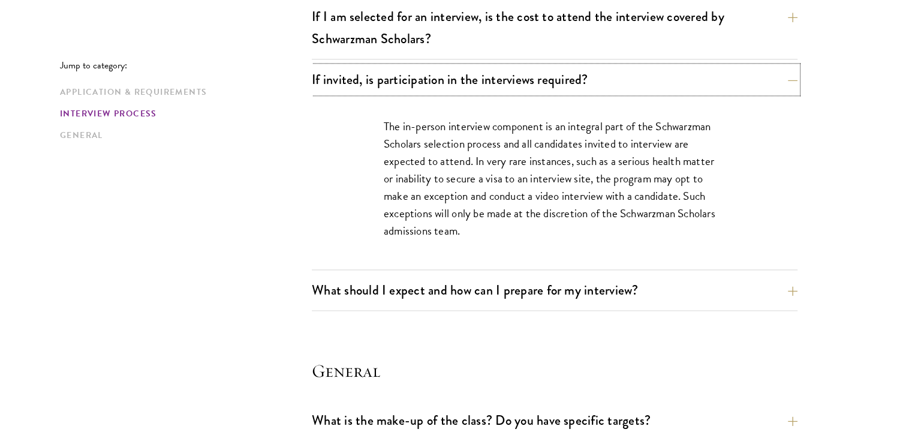
scroll to position [1645, 0]
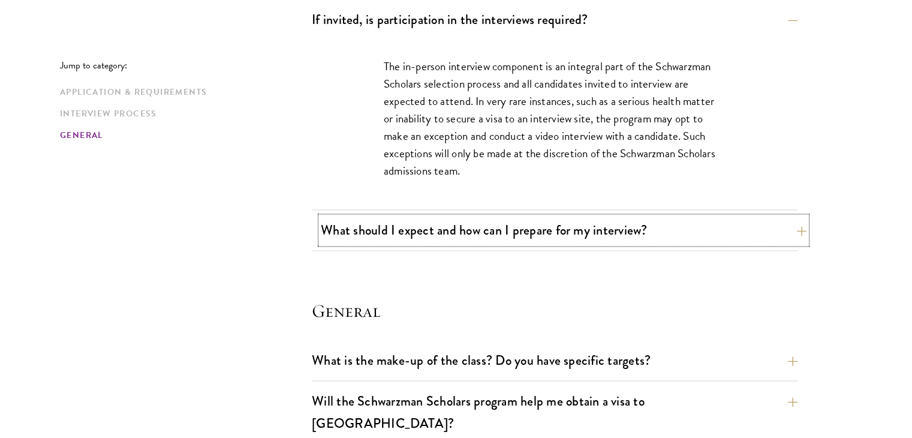
click at [600, 231] on button "What should I expect and how can I prepare for my interview?" at bounding box center [564, 229] width 486 height 27
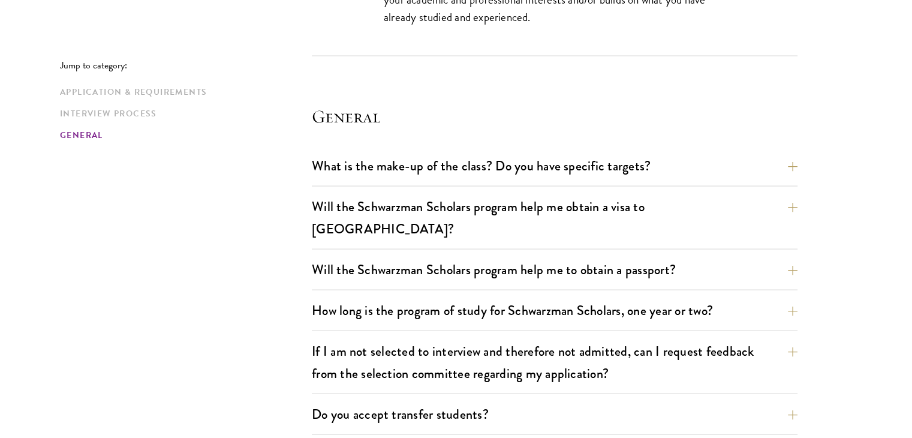
scroll to position [2425, 0]
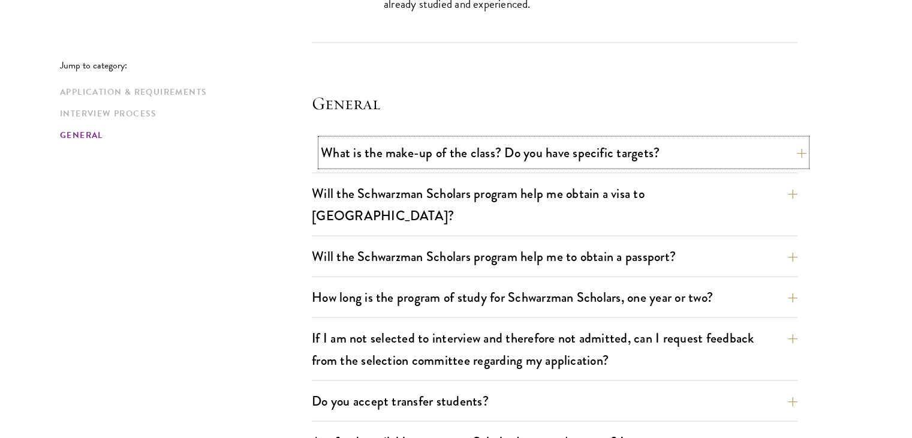
click at [361, 158] on button "What is the make-up of the class? Do you have specific targets?" at bounding box center [564, 152] width 486 height 27
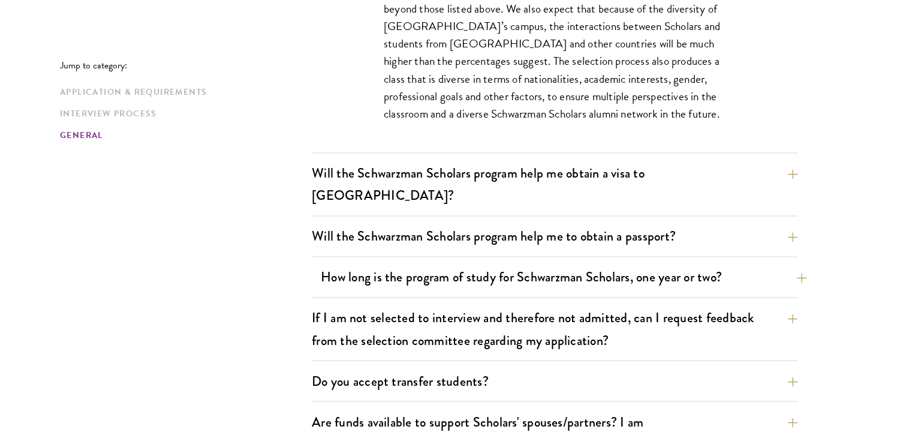
scroll to position [1945, 0]
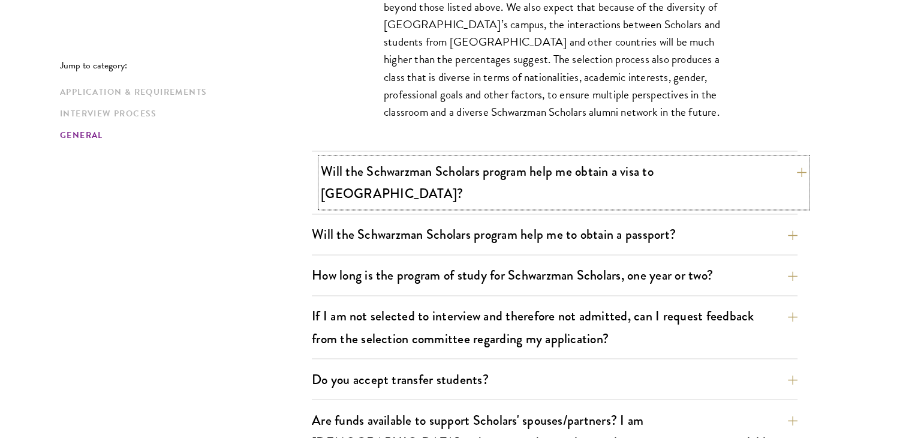
click at [652, 174] on button "Will the Schwarzman Scholars program help me obtain a visa to China?" at bounding box center [564, 182] width 486 height 49
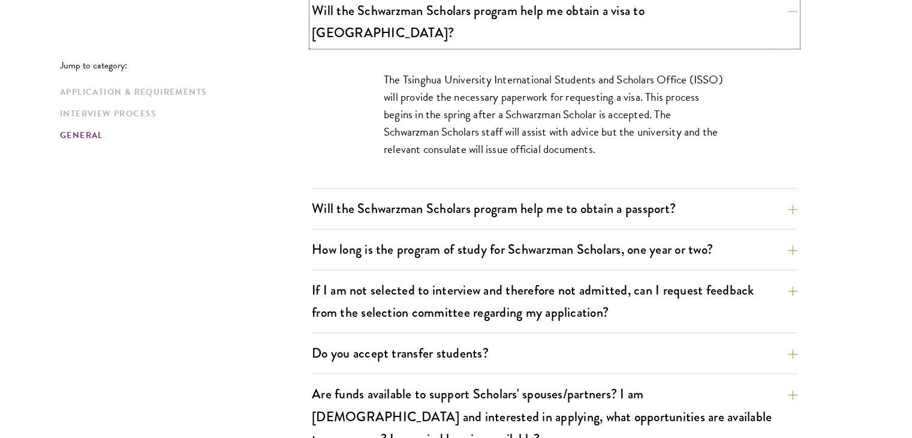
scroll to position [1885, 0]
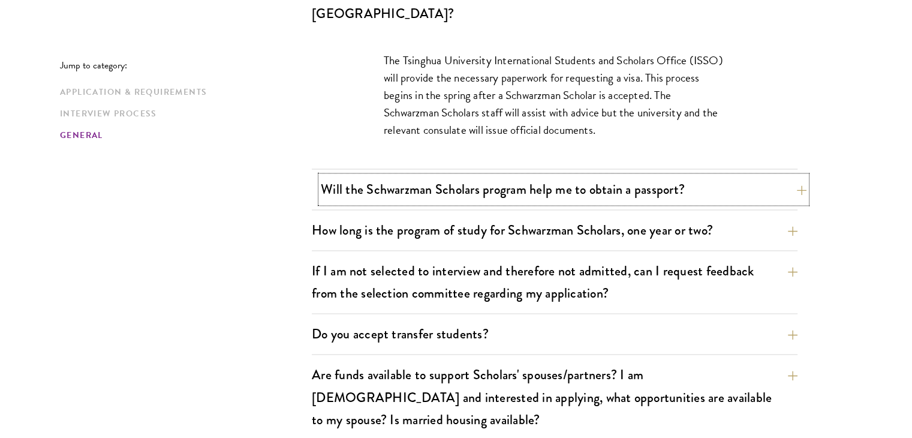
click at [730, 176] on button "Will the Schwarzman Scholars program help me to obtain a passport?" at bounding box center [564, 189] width 486 height 27
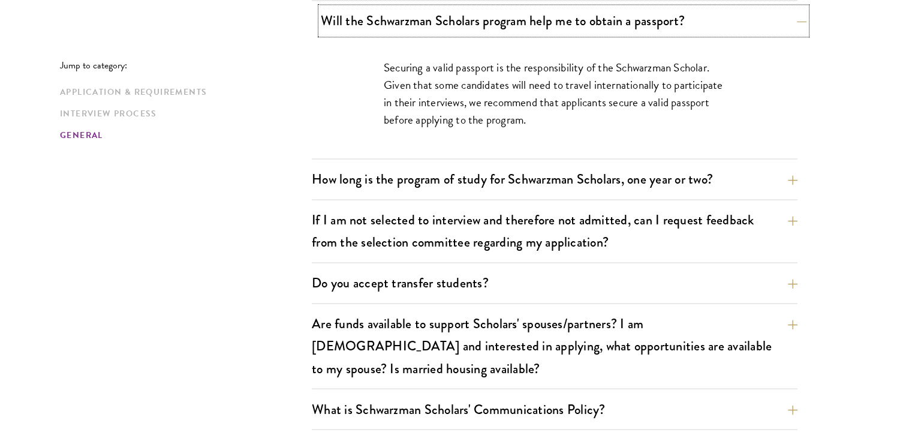
scroll to position [1945, 0]
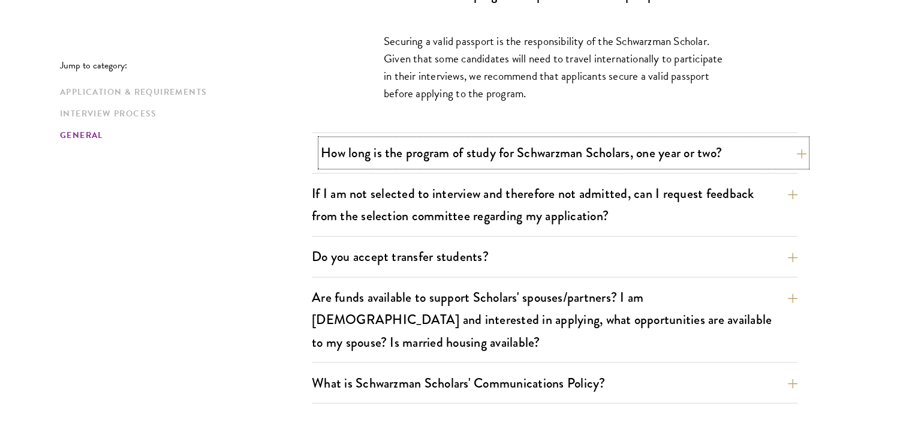
click at [731, 139] on button "How long is the program of study for Schwarzman Scholars, one year or two?" at bounding box center [564, 152] width 486 height 27
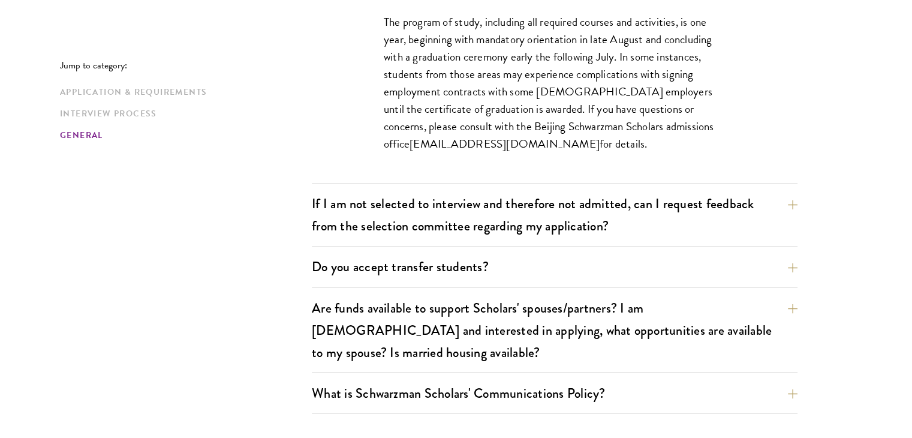
scroll to position [2065, 0]
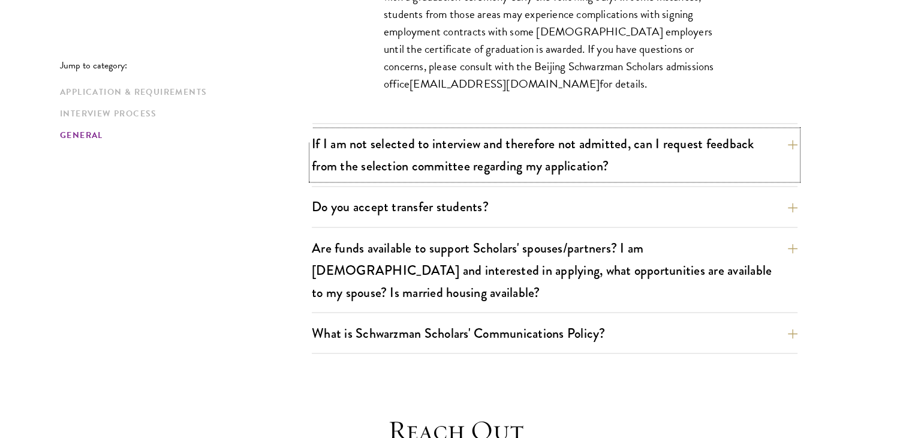
click at [731, 132] on button "If I am not selected to interview and therefore not admitted, can I request fee…" at bounding box center [555, 154] width 486 height 49
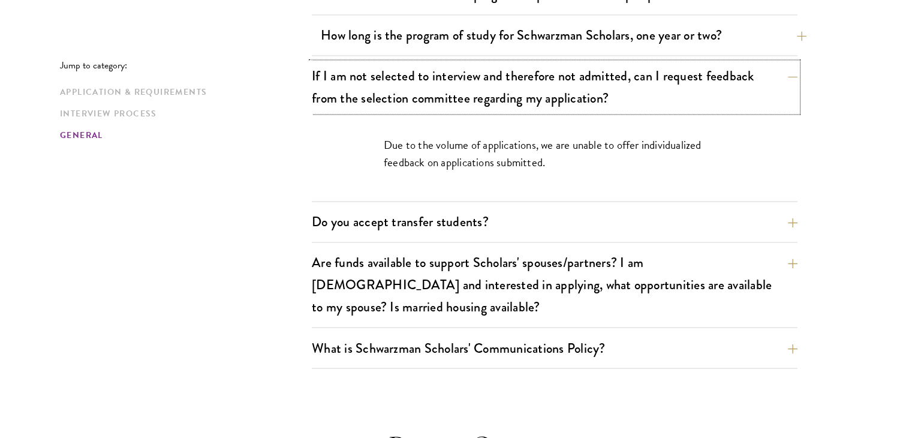
scroll to position [2005, 0]
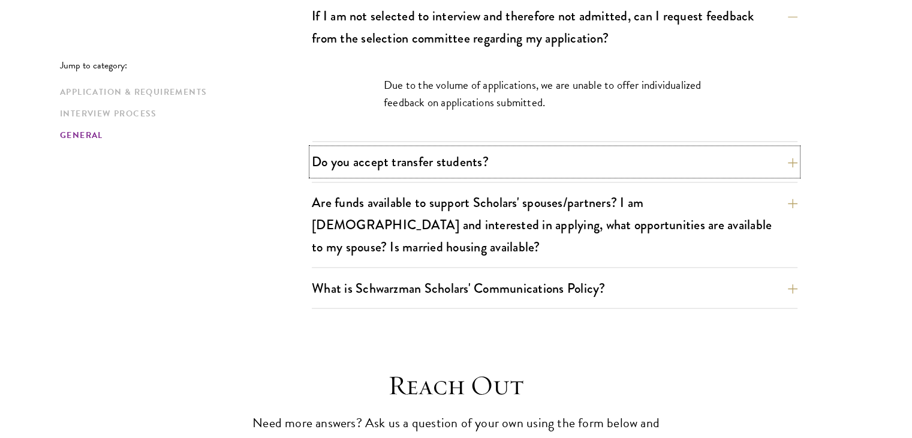
click at [731, 148] on button "Do you accept transfer students?" at bounding box center [555, 161] width 486 height 27
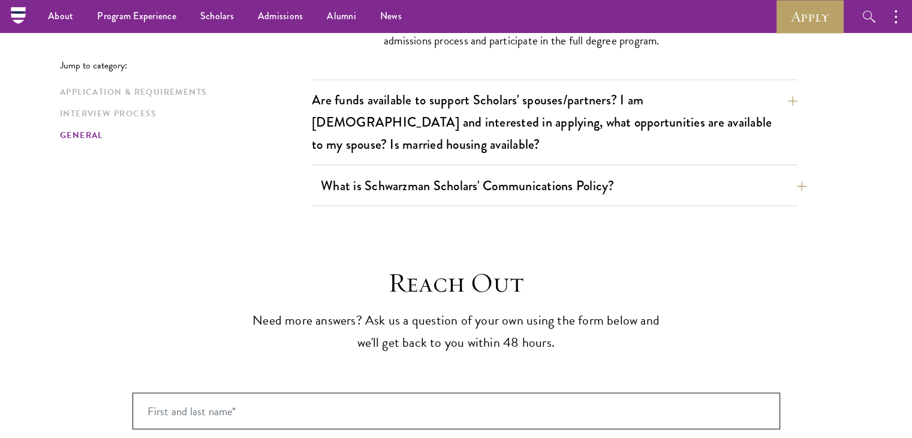
scroll to position [2065, 0]
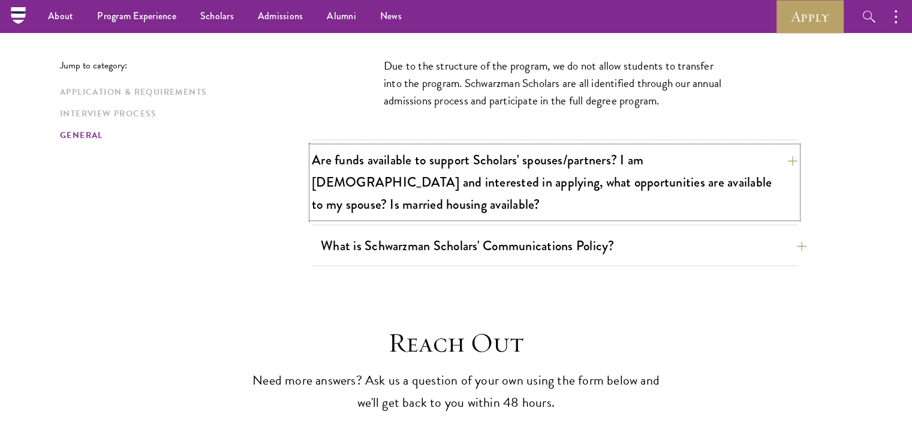
click at [730, 146] on button "Are funds available to support Scholars' spouses/partners? I am married and int…" at bounding box center [555, 181] width 486 height 71
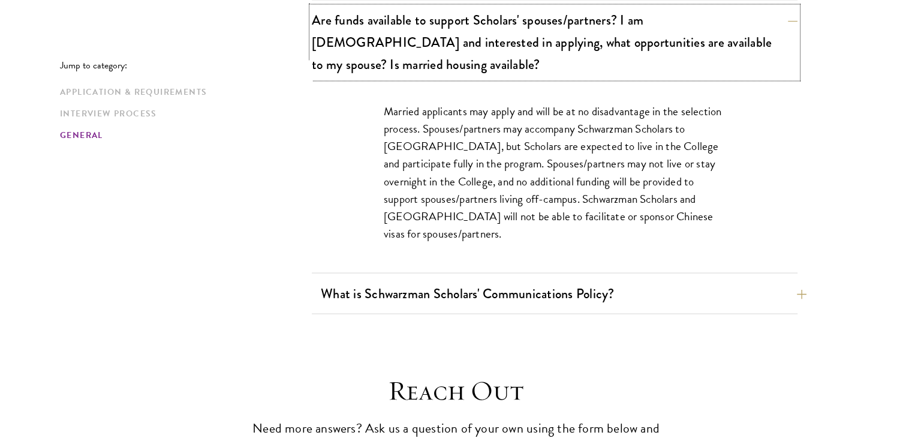
scroll to position [2125, 0]
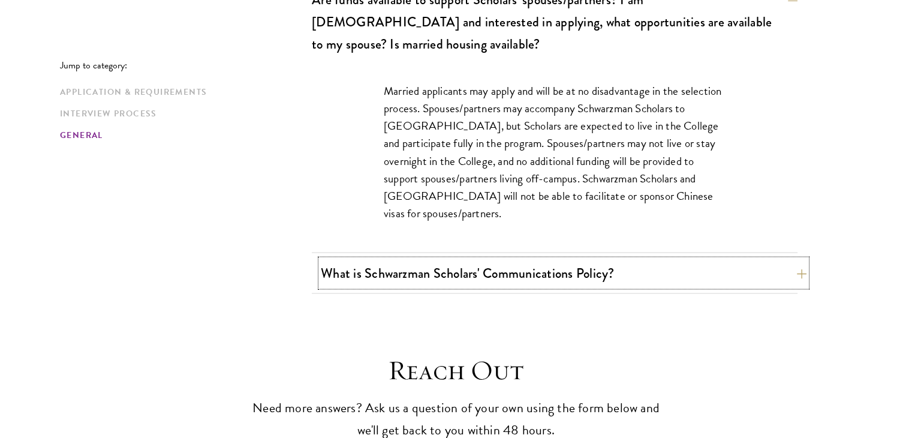
click at [717, 259] on button "What is Schwarzman Scholars' Communications Policy?" at bounding box center [564, 272] width 486 height 27
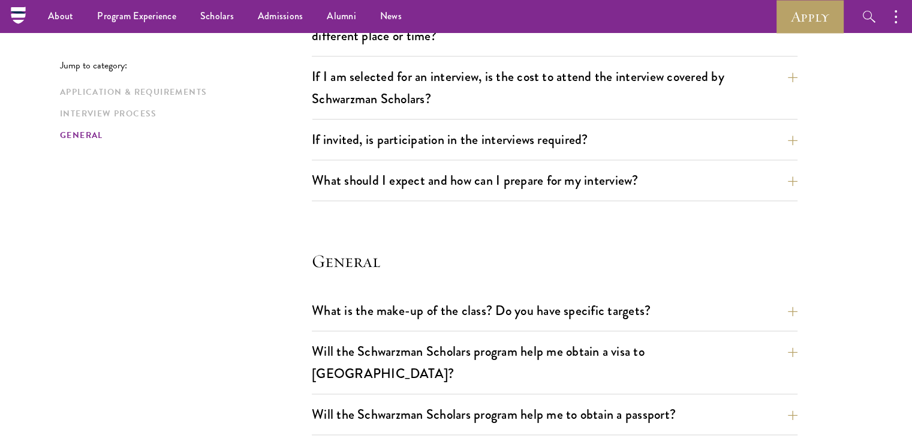
scroll to position [1166, 0]
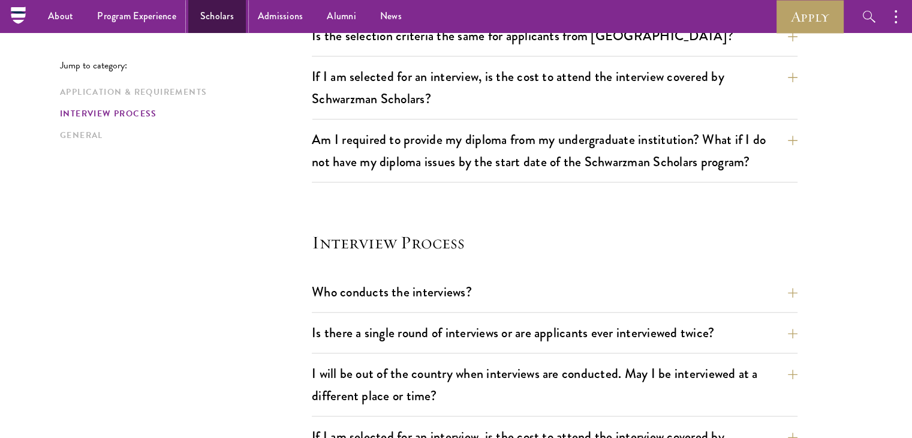
click at [209, 15] on link "Scholars" at bounding box center [217, 16] width 58 height 33
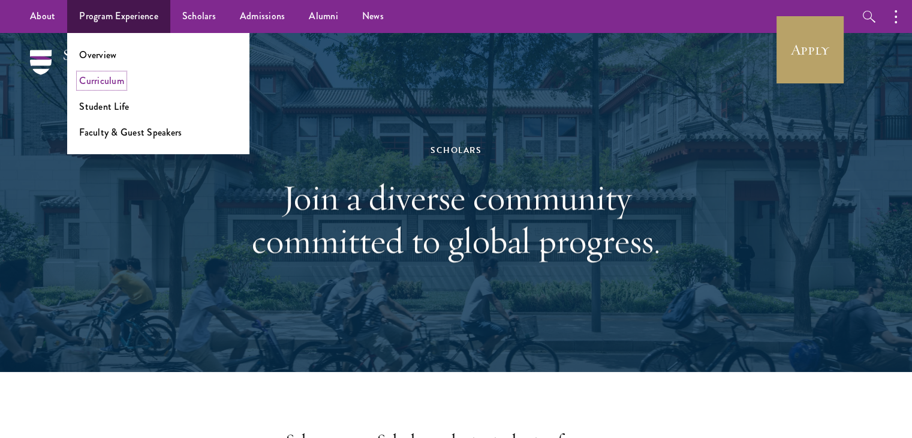
click at [113, 80] on link "Curriculum" at bounding box center [101, 81] width 45 height 14
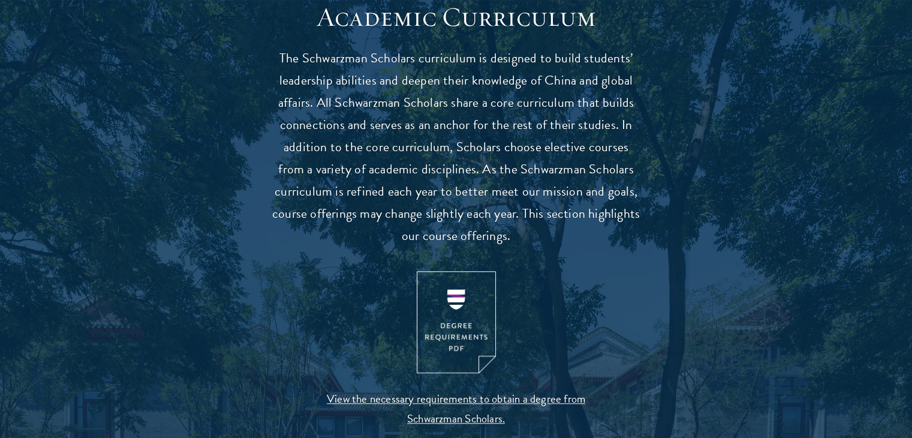
scroll to position [1079, 0]
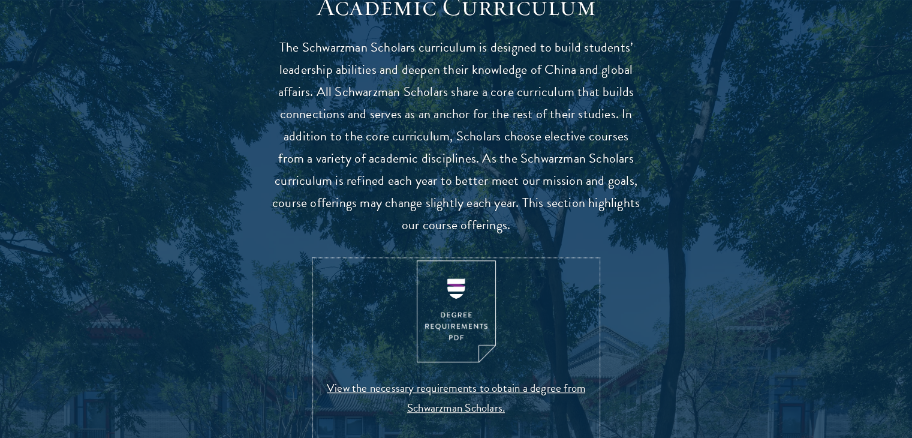
click at [443, 299] on img at bounding box center [456, 311] width 79 height 103
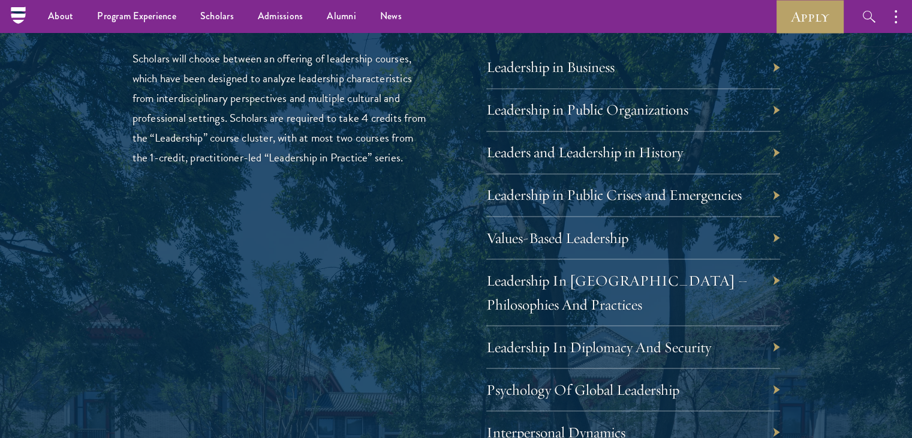
scroll to position [1978, 0]
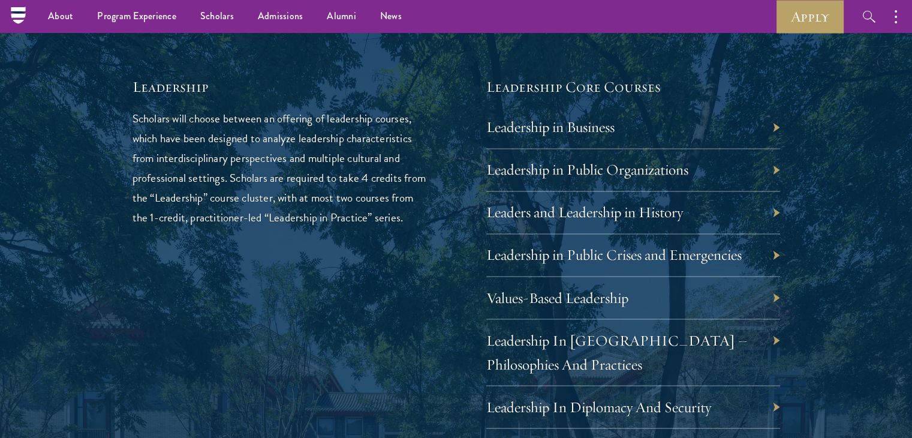
click at [775, 120] on div "Leadership in Business" at bounding box center [633, 127] width 294 height 43
click at [576, 120] on link "Leadership in Business" at bounding box center [559, 126] width 128 height 19
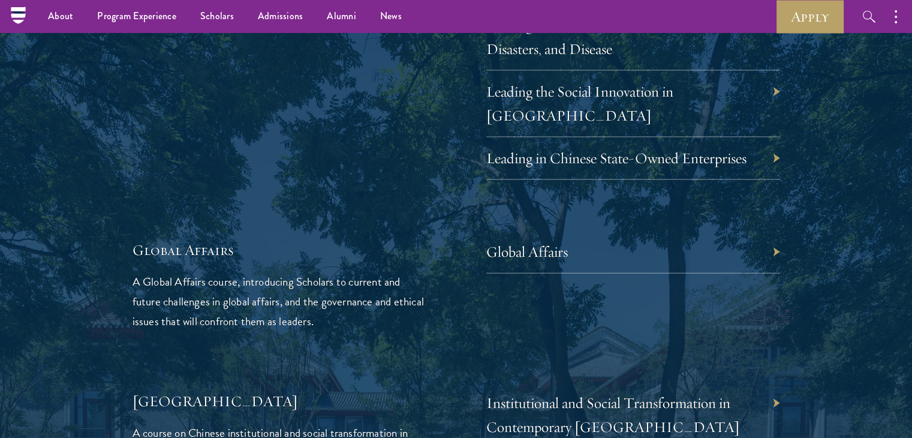
scroll to position [2638, 0]
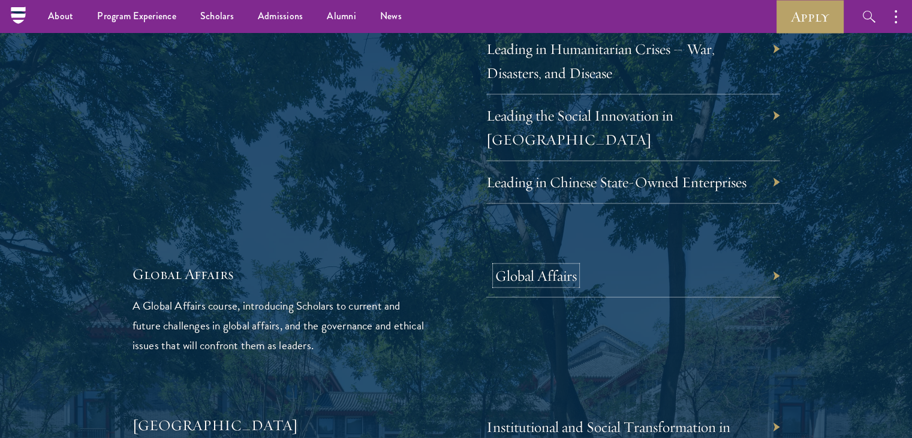
click at [511, 266] on link "Global Affairs" at bounding box center [536, 275] width 82 height 19
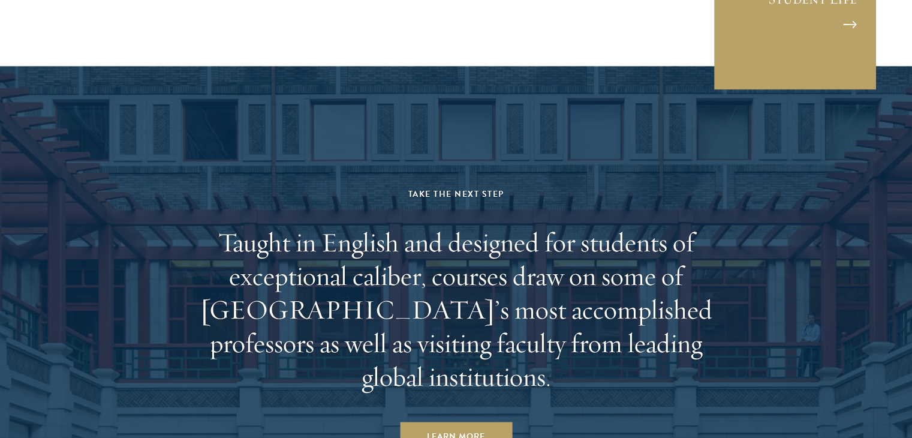
scroll to position [7133, 0]
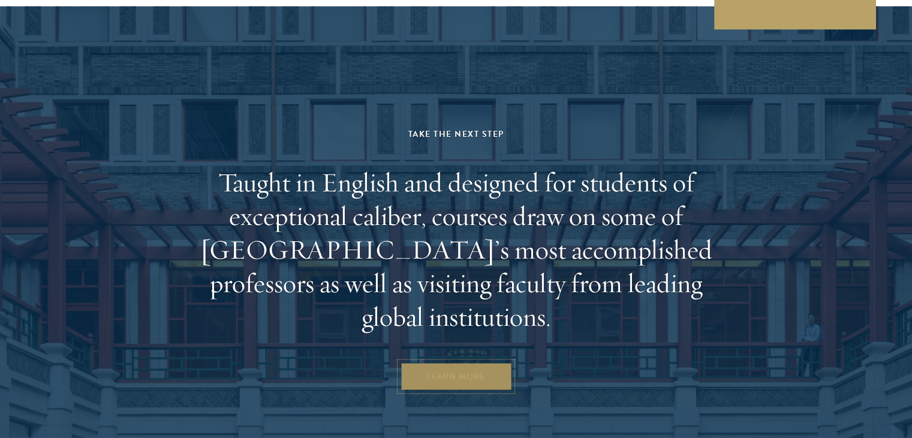
click at [422, 362] on link "Learn More" at bounding box center [456, 376] width 112 height 29
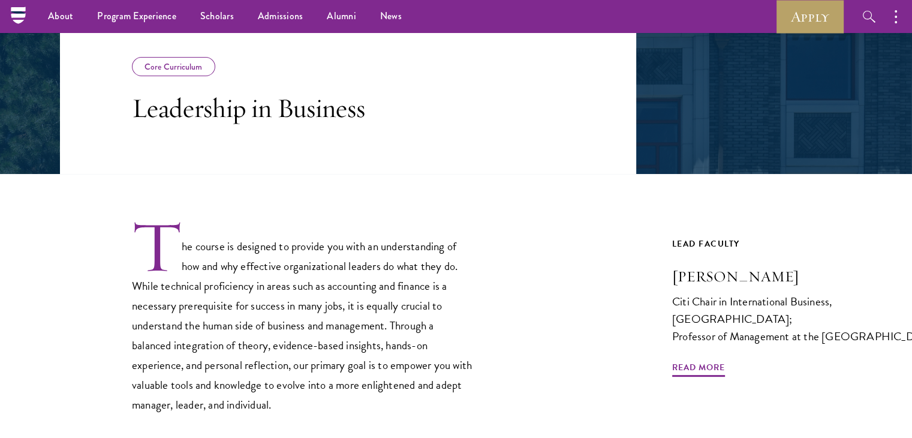
scroll to position [91, 0]
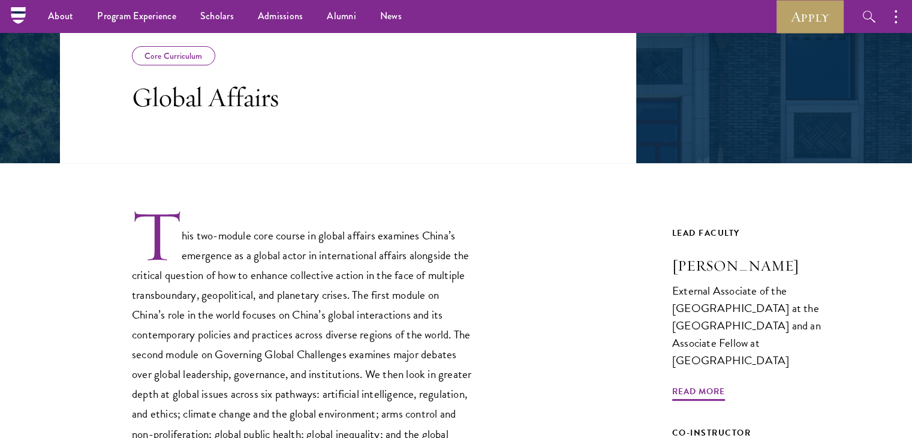
scroll to position [120, 0]
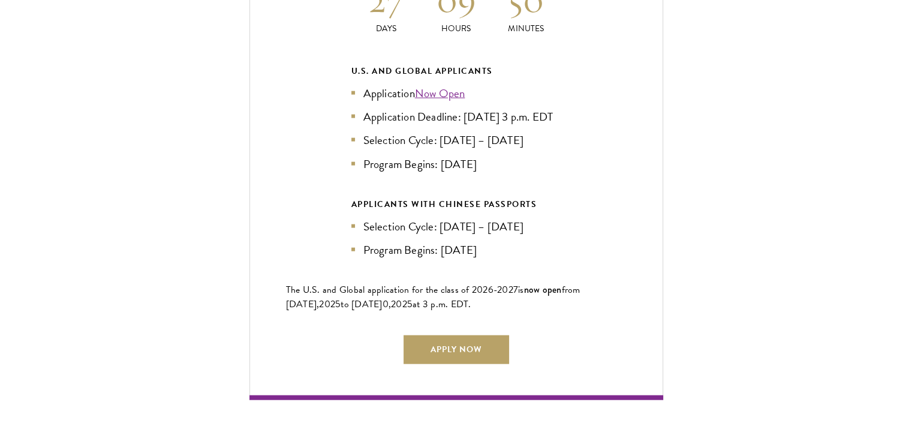
scroll to position [2757, 0]
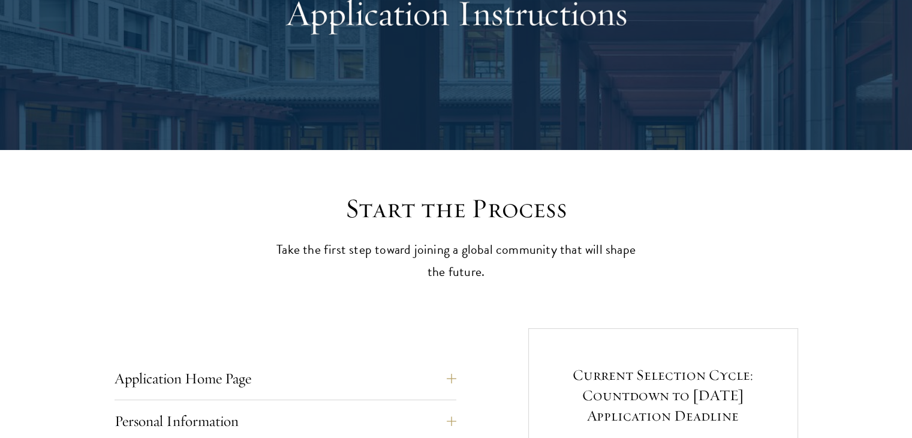
scroll to position [300, 0]
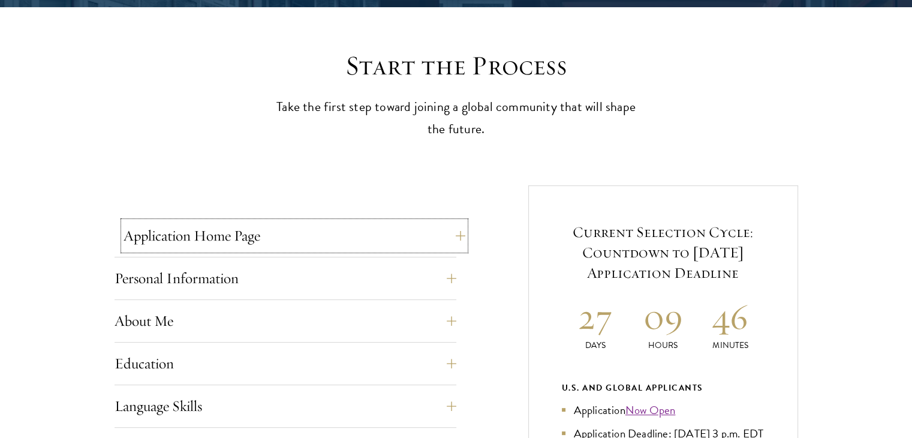
click at [369, 234] on button "Application Home Page" at bounding box center [294, 235] width 342 height 29
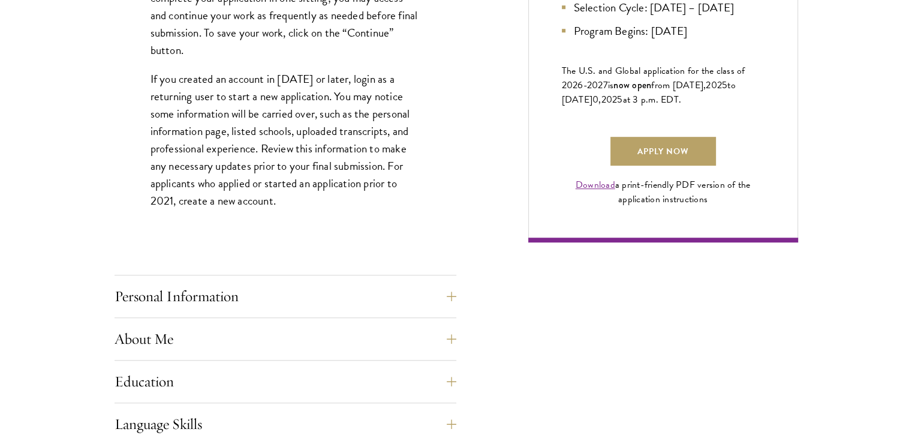
scroll to position [839, 0]
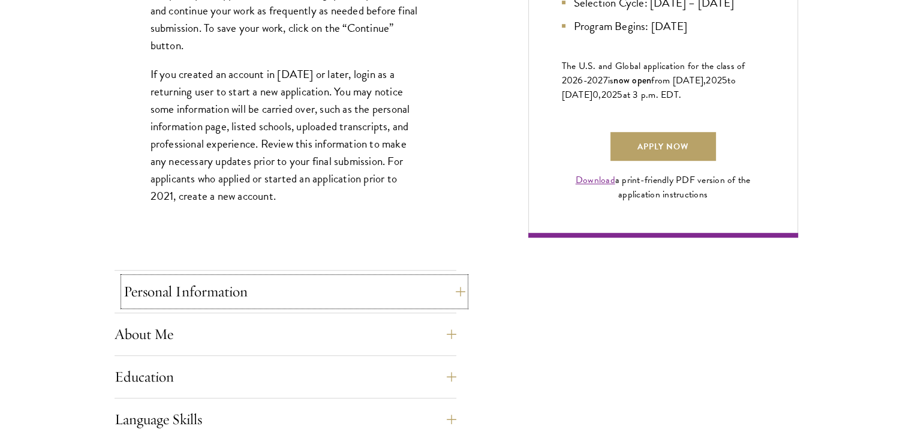
click at [355, 281] on button "Personal Information" at bounding box center [294, 291] width 342 height 29
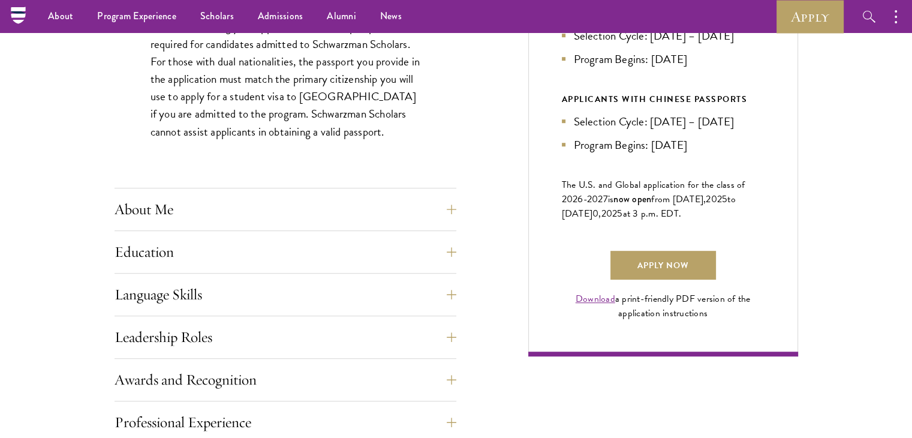
scroll to position [719, 0]
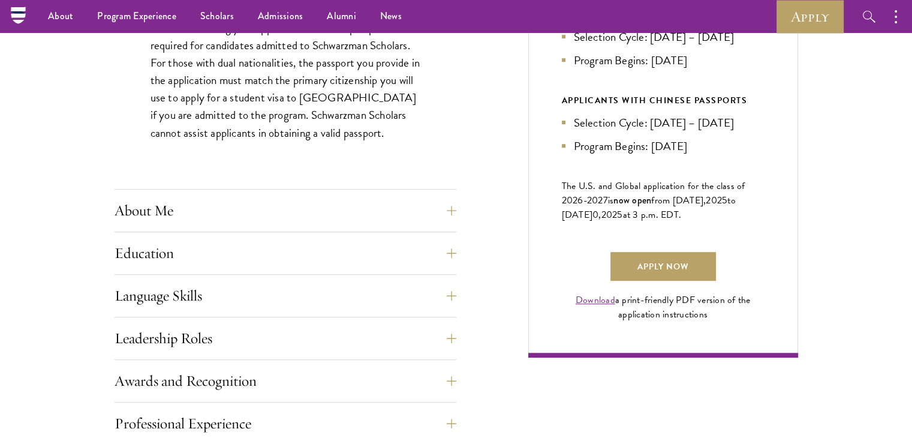
click at [384, 194] on div "Application Home Page The online application form must be completed in English.…" at bounding box center [285, 294] width 342 height 984
click at [373, 210] on button "About Me" at bounding box center [294, 210] width 342 height 29
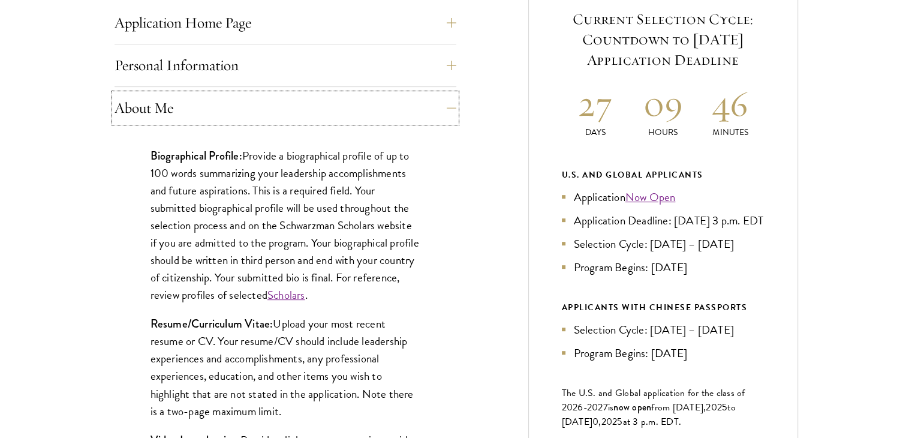
scroll to position [539, 0]
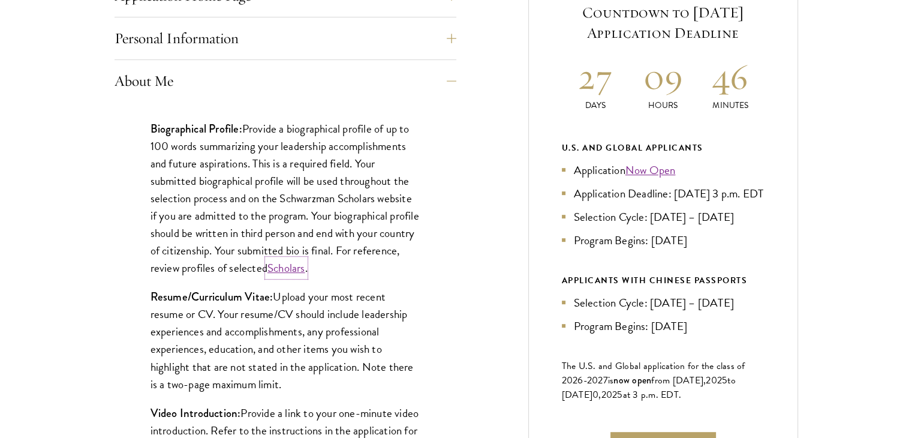
click at [305, 268] on link "Scholars" at bounding box center [286, 267] width 38 height 17
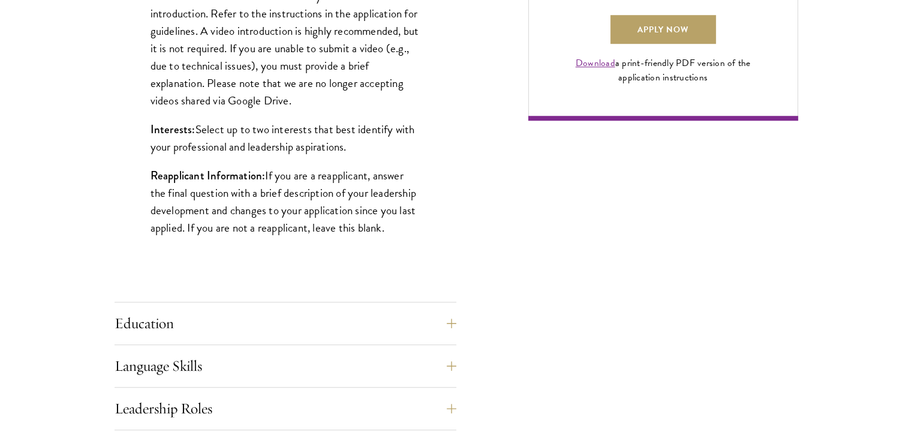
scroll to position [959, 0]
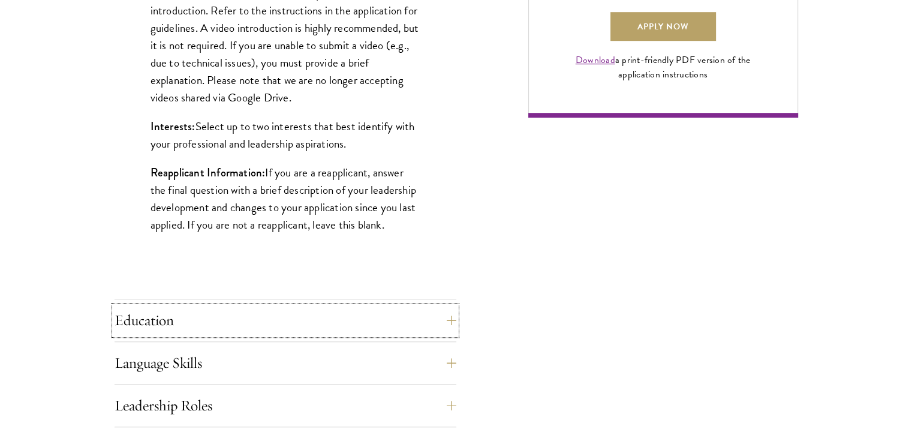
click at [423, 308] on button "Education" at bounding box center [285, 320] width 342 height 29
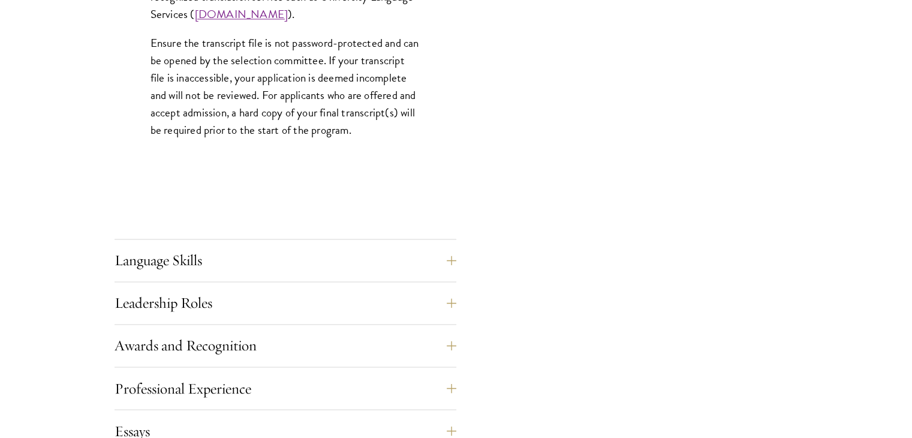
scroll to position [1978, 0]
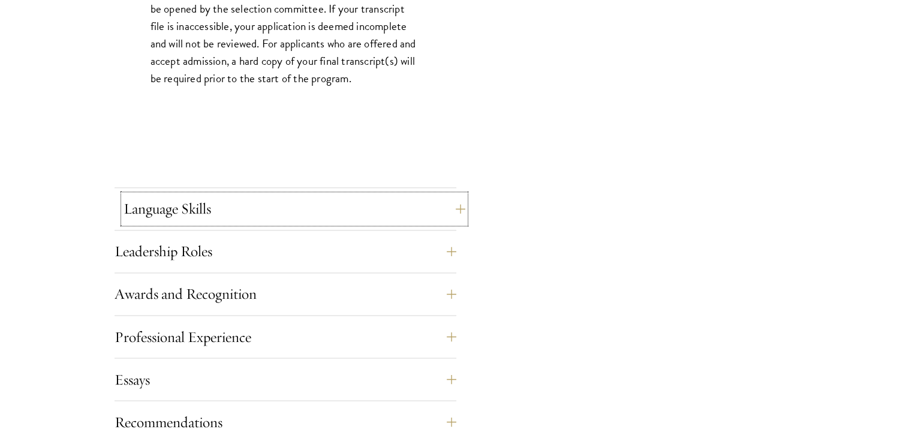
click at [411, 213] on button "Language Skills" at bounding box center [294, 208] width 342 height 29
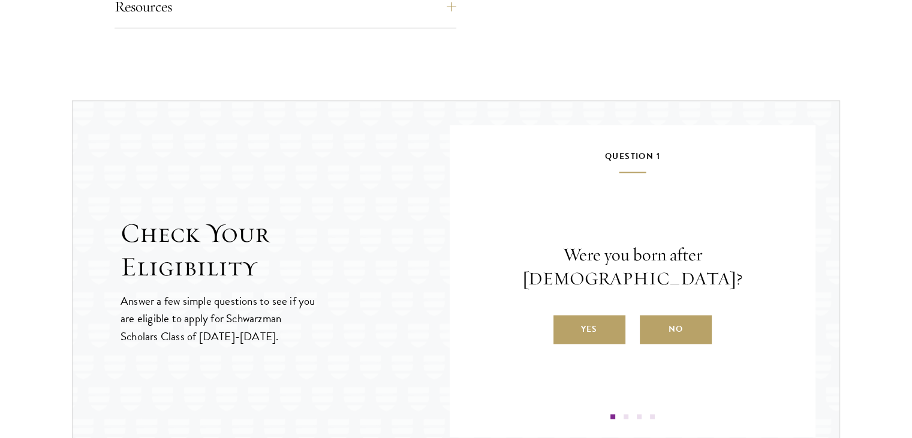
scroll to position [1798, 0]
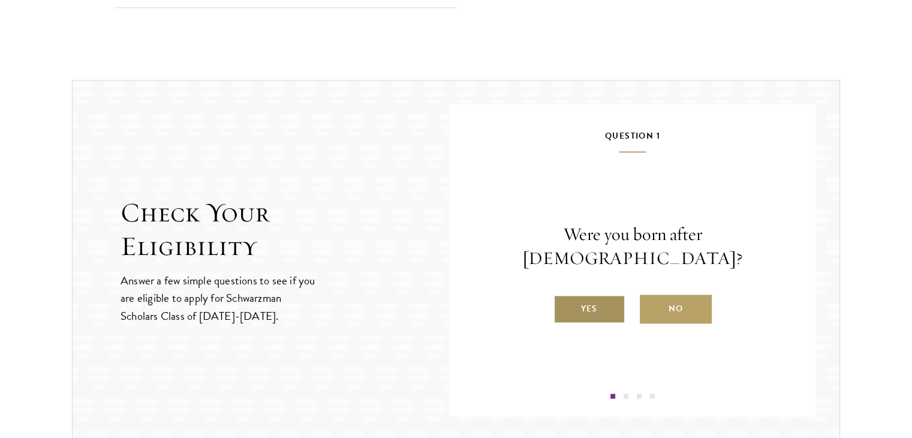
click at [608, 294] on label "Yes" at bounding box center [589, 308] width 72 height 29
click at [564, 296] on input "Yes" at bounding box center [558, 301] width 11 height 11
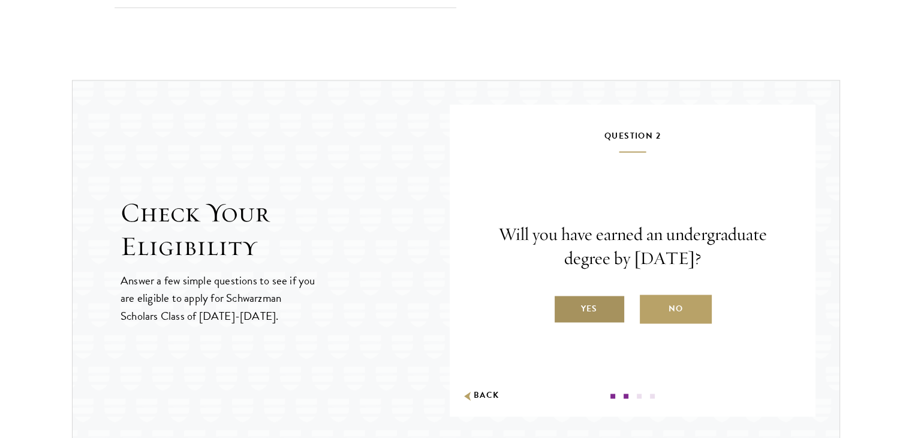
click at [605, 309] on label "Yes" at bounding box center [589, 308] width 72 height 29
click at [564, 306] on input "Yes" at bounding box center [558, 301] width 11 height 11
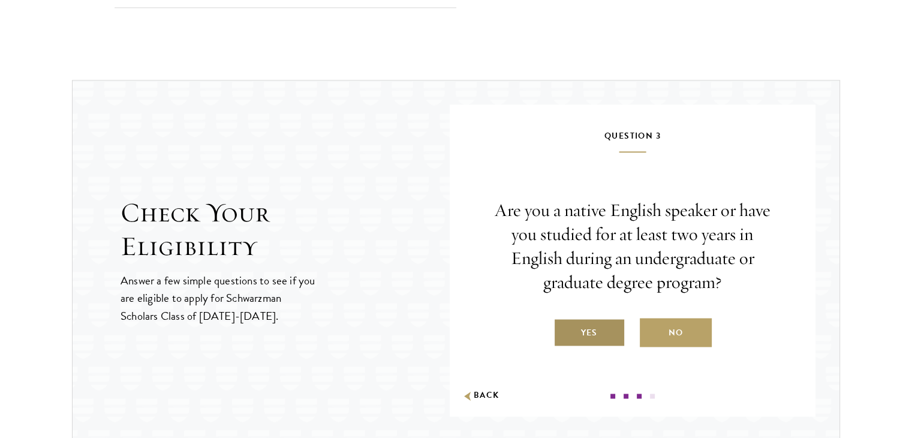
click at [595, 329] on label "Yes" at bounding box center [589, 332] width 72 height 29
click at [564, 329] on input "Yes" at bounding box center [558, 324] width 11 height 11
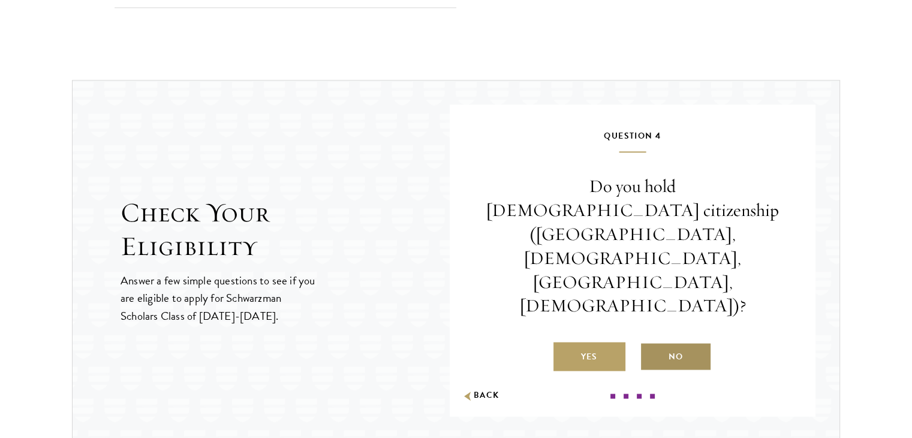
click at [662, 342] on label "No" at bounding box center [676, 356] width 72 height 29
click at [650, 343] on input "No" at bounding box center [645, 348] width 11 height 11
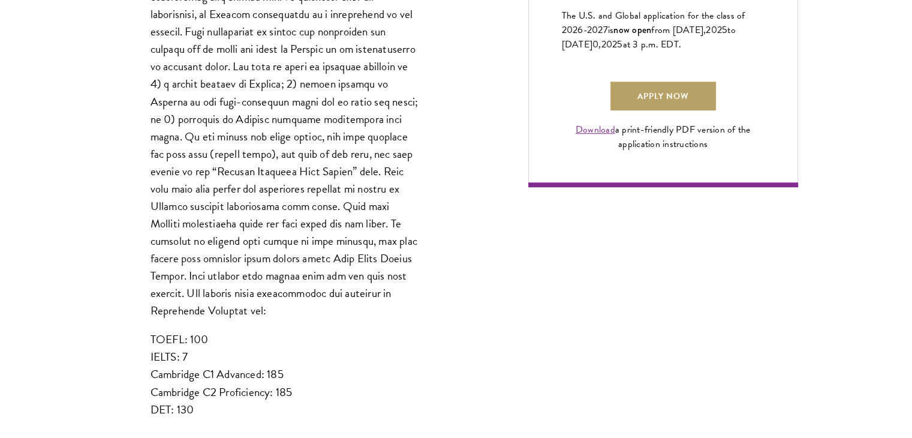
scroll to position [1079, 0]
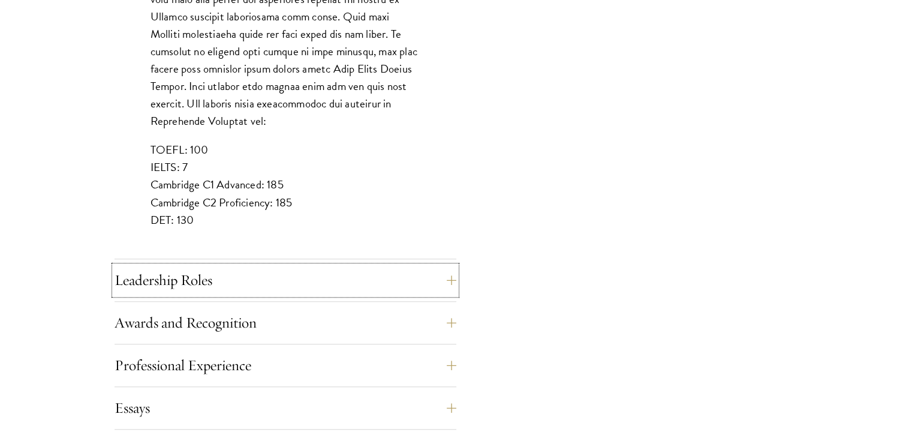
click at [370, 284] on button "Leadership Roles" at bounding box center [285, 280] width 342 height 29
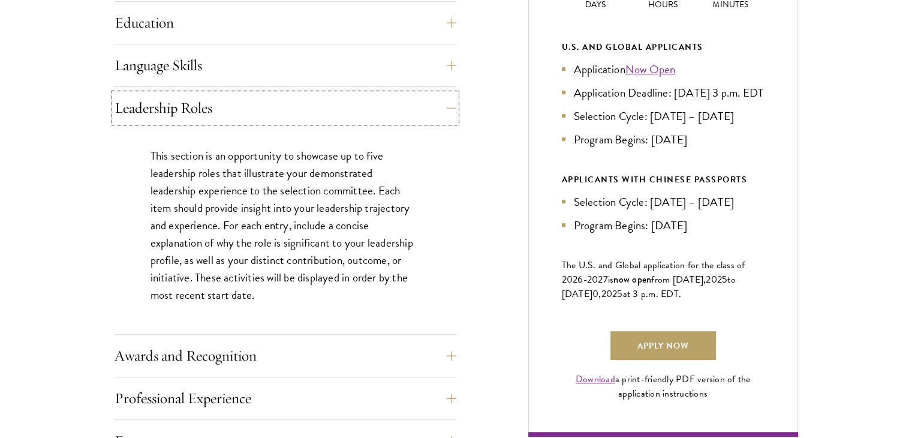
scroll to position [659, 0]
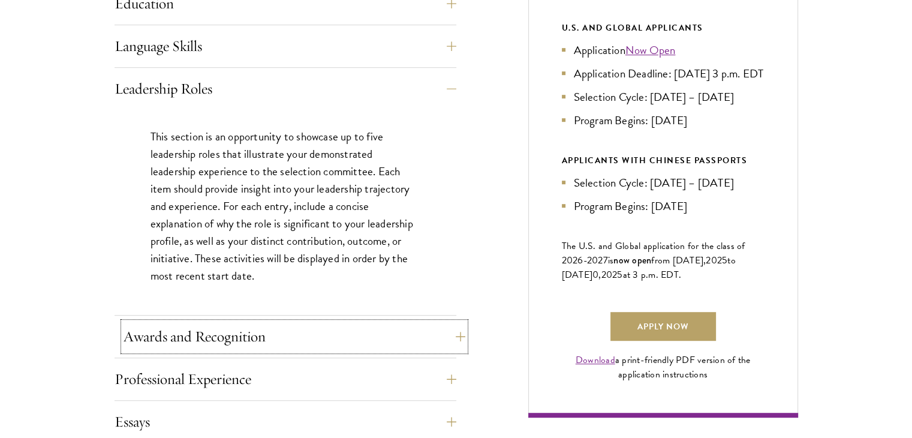
click at [375, 334] on button "Awards and Recognition" at bounding box center [294, 336] width 342 height 29
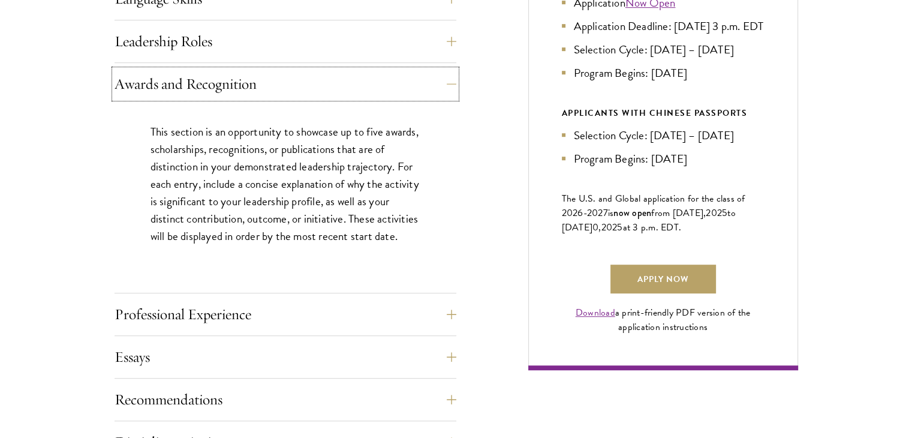
scroll to position [719, 0]
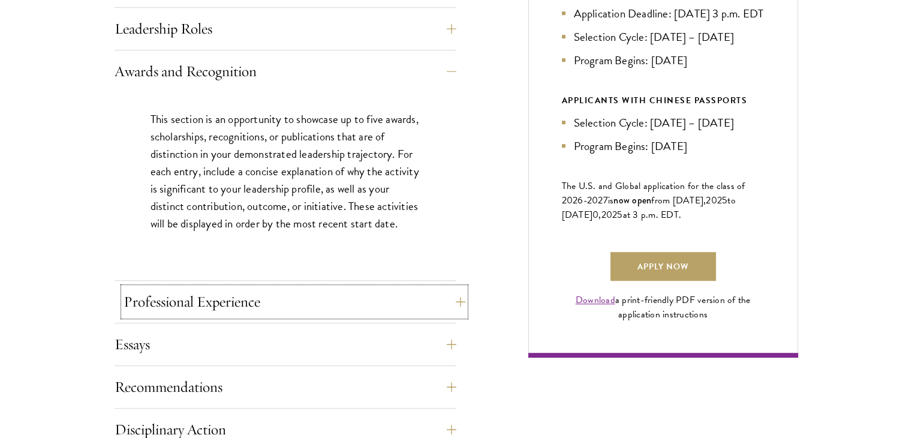
click at [391, 306] on button "Professional Experience" at bounding box center [294, 301] width 342 height 29
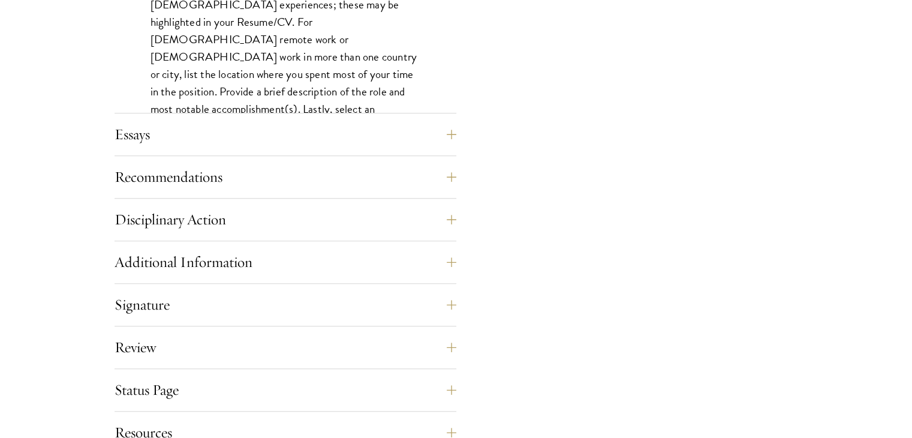
scroll to position [1139, 0]
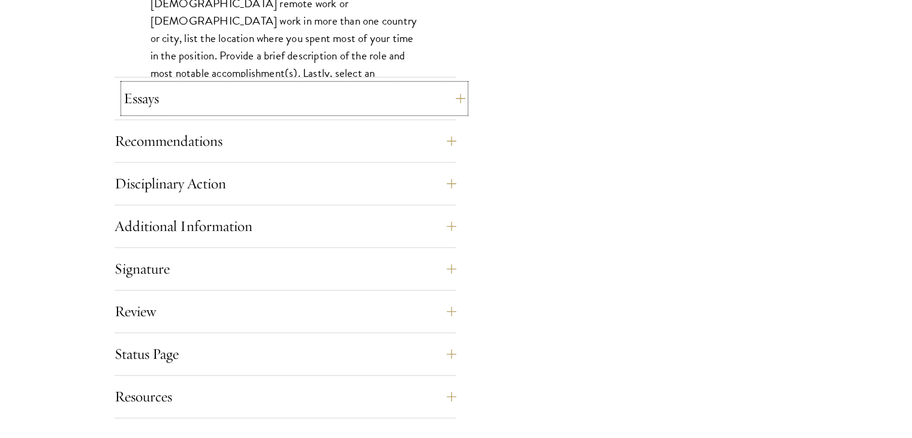
click at [394, 106] on button "Essays" at bounding box center [294, 98] width 342 height 29
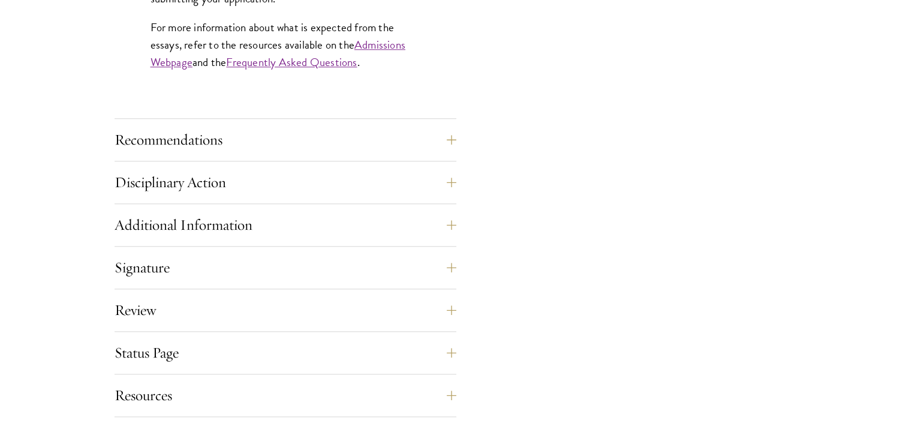
scroll to position [1199, 0]
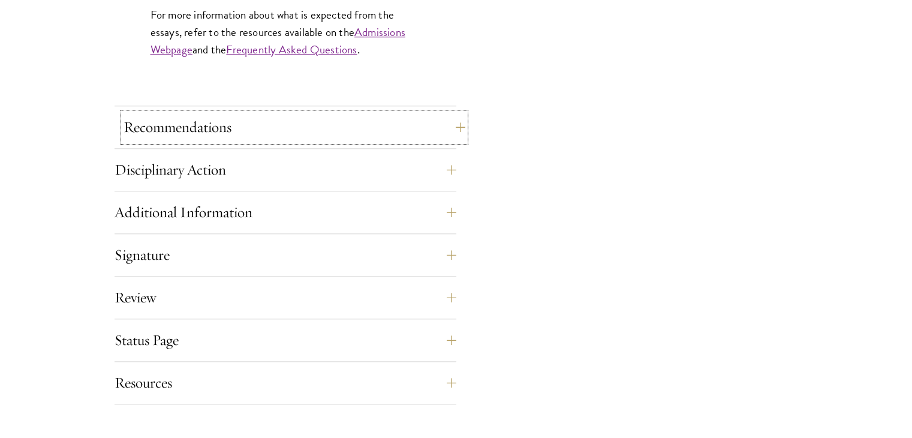
click at [368, 123] on button "Recommendations" at bounding box center [294, 127] width 342 height 29
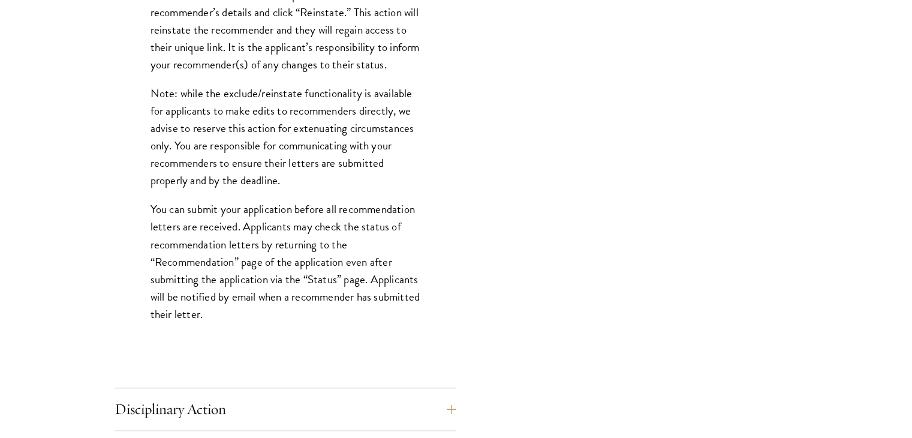
scroll to position [1678, 0]
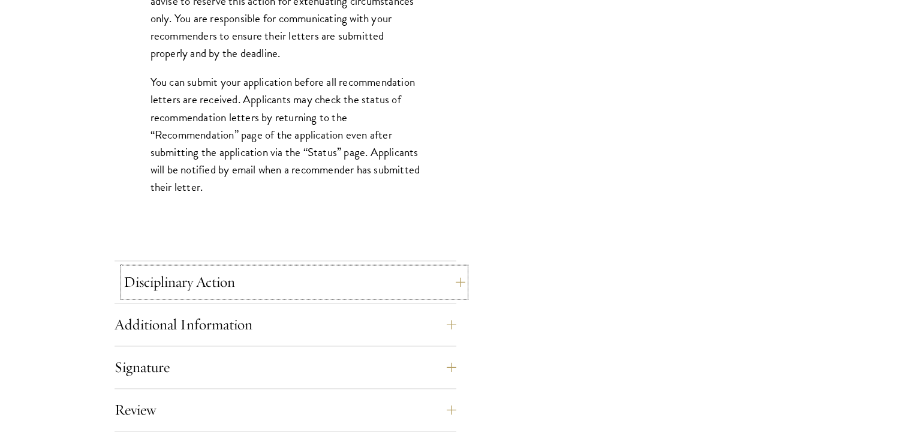
click at [300, 277] on button "Disciplinary Action" at bounding box center [294, 281] width 342 height 29
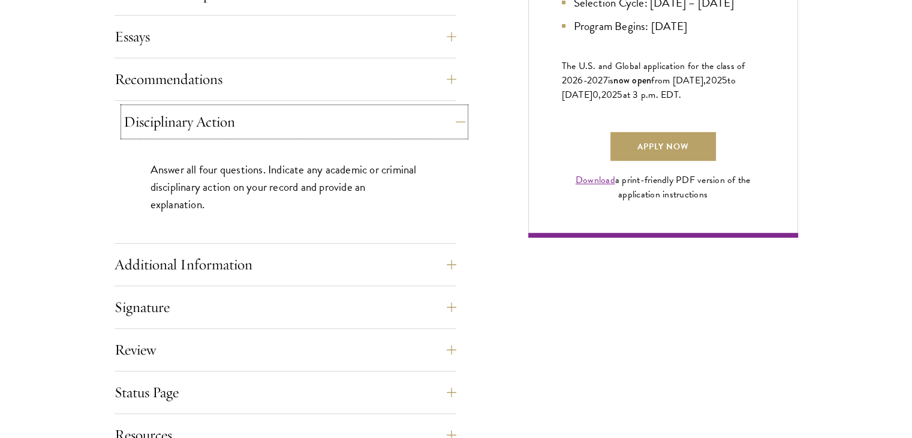
scroll to position [899, 0]
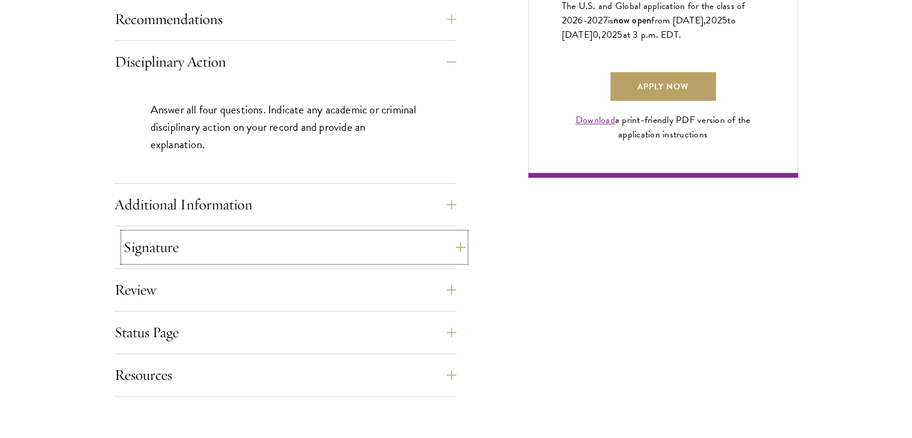
click at [343, 244] on button "Signature" at bounding box center [294, 247] width 342 height 29
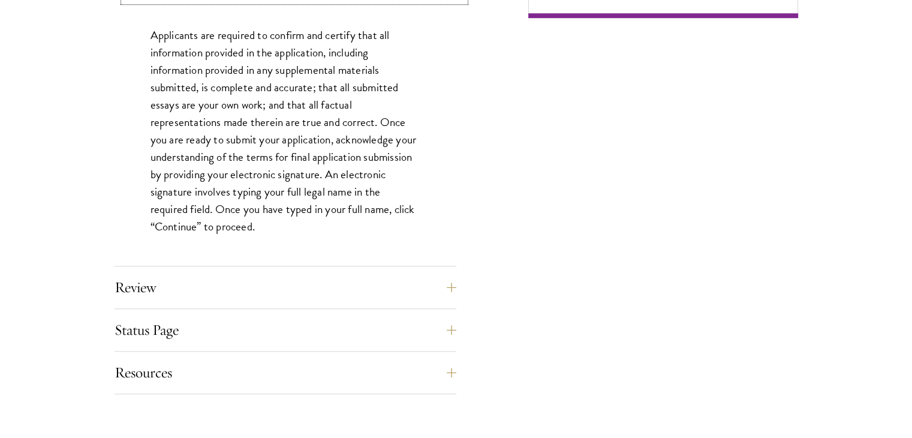
scroll to position [1139, 0]
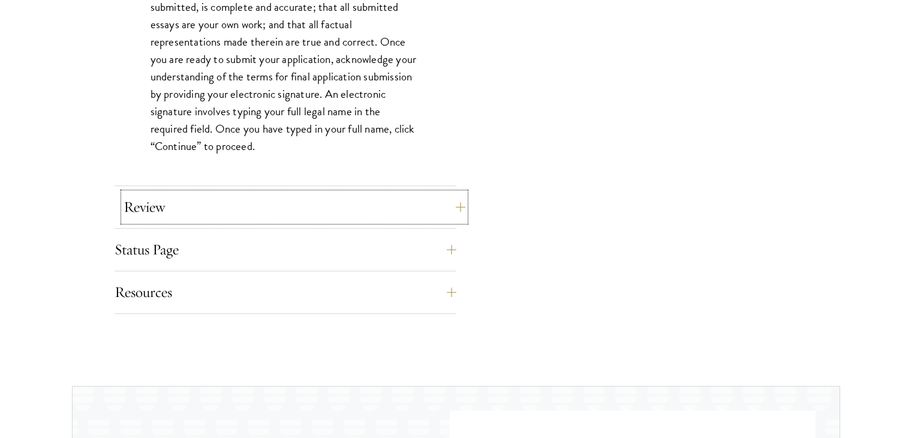
click at [324, 209] on button "Review" at bounding box center [294, 206] width 342 height 29
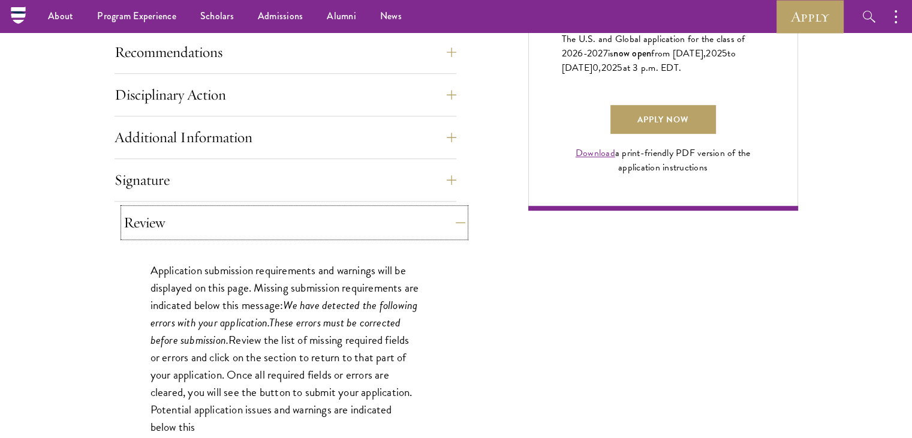
scroll to position [719, 0]
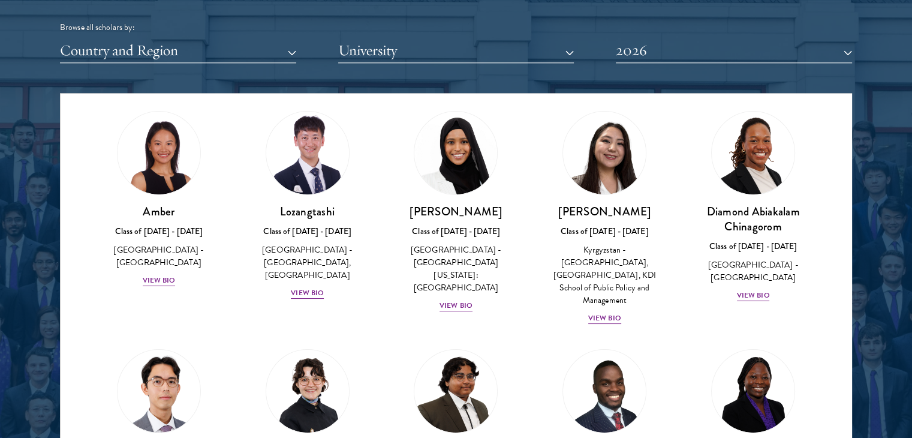
scroll to position [60, 0]
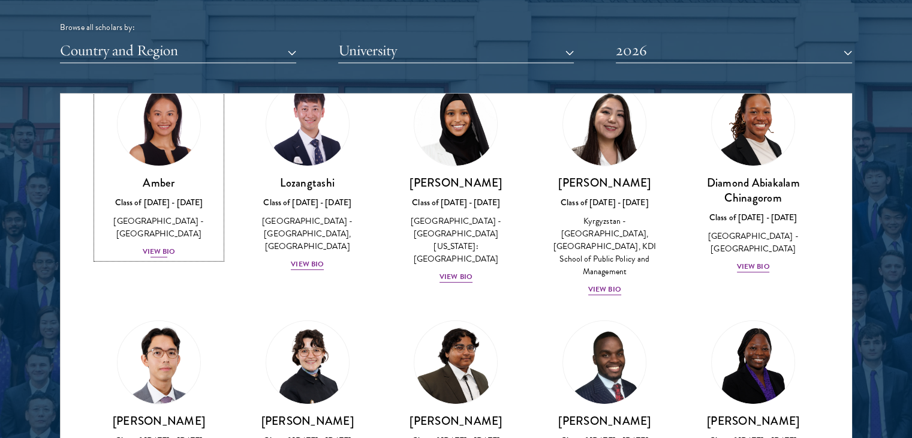
click at [159, 246] on div "View Bio" at bounding box center [159, 251] width 33 height 11
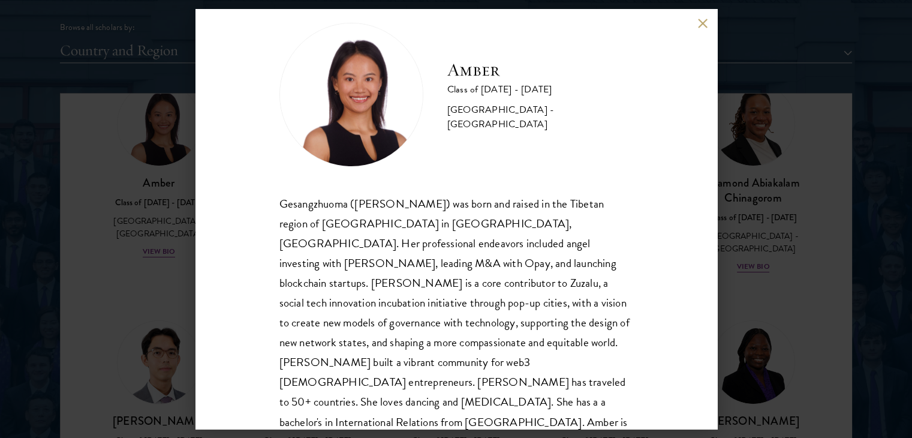
scroll to position [41, 0]
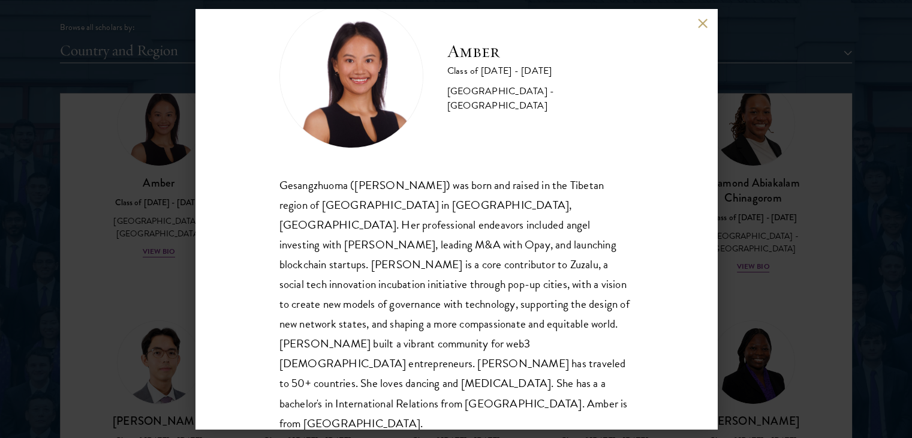
click at [707, 22] on button at bounding box center [703, 23] width 10 height 10
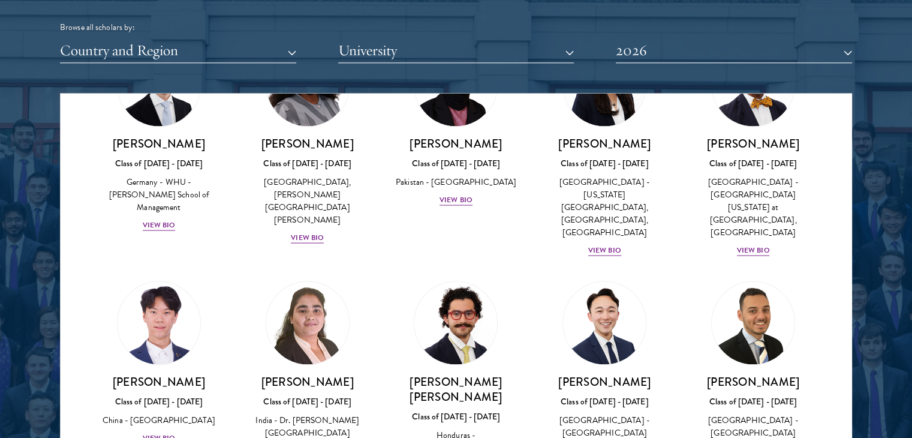
scroll to position [2506, 0]
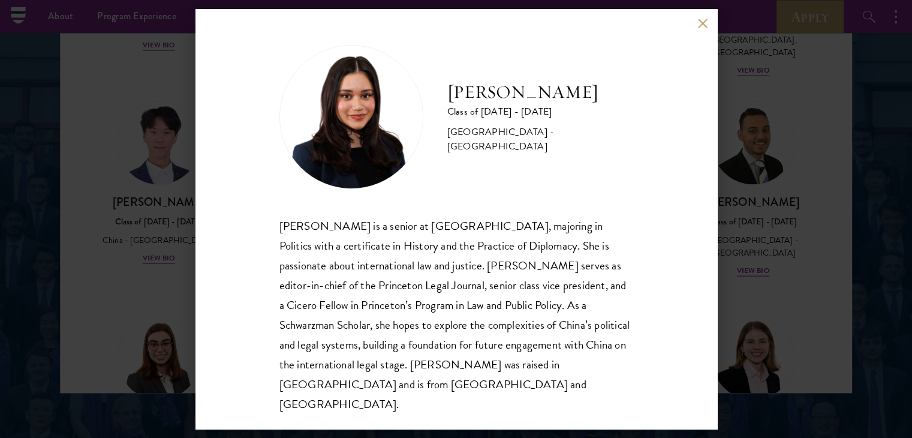
scroll to position [1499, 0]
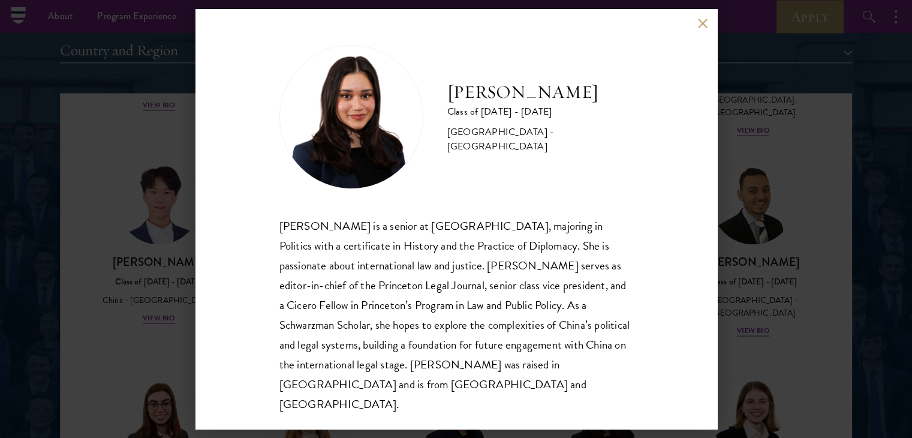
click at [698, 28] on button at bounding box center [703, 23] width 10 height 10
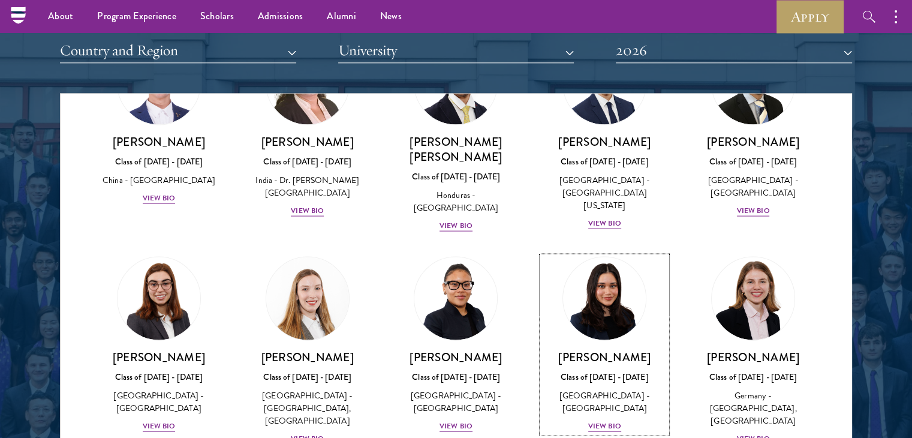
scroll to position [2685, 0]
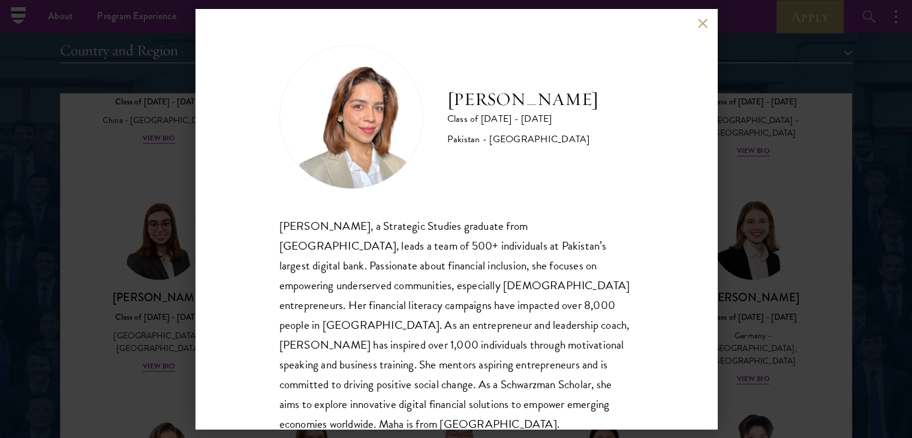
click at [700, 26] on button at bounding box center [703, 23] width 10 height 10
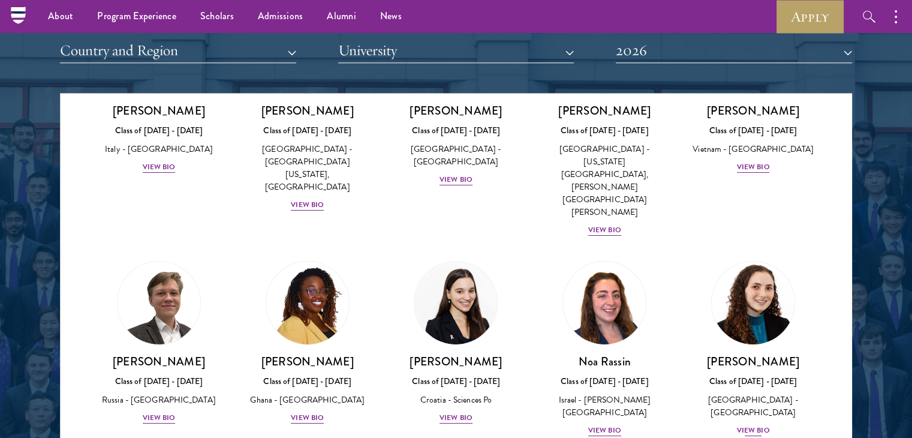
scroll to position [4544, 0]
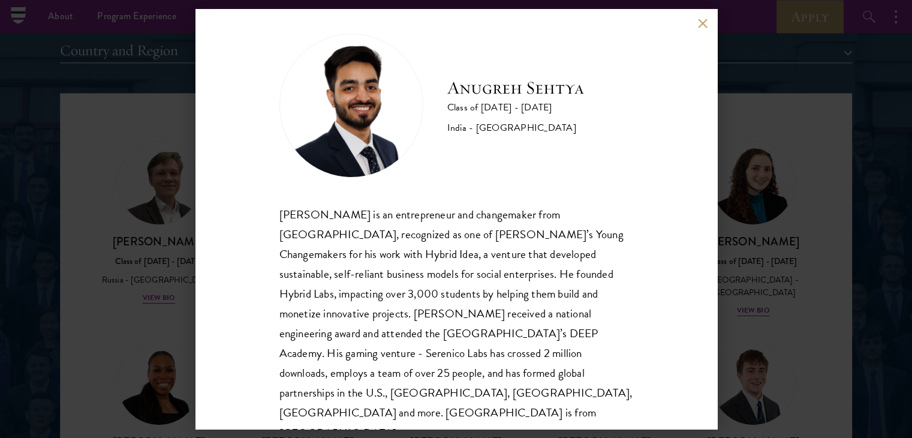
scroll to position [21, 0]
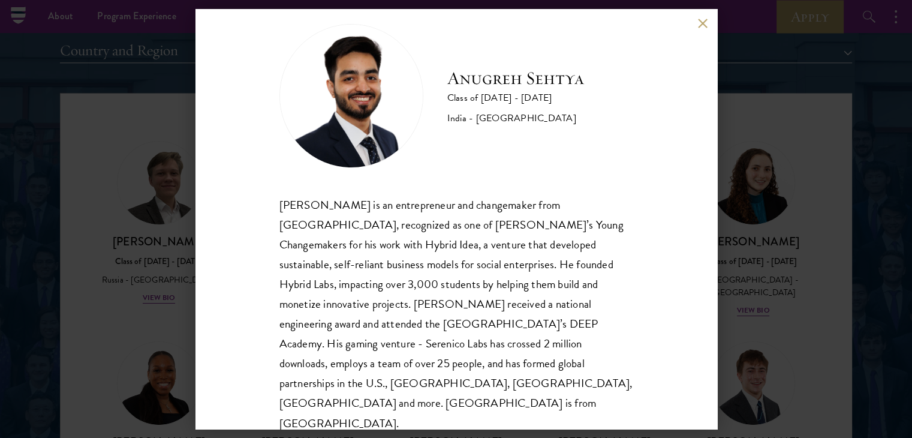
click at [698, 23] on button at bounding box center [703, 23] width 10 height 10
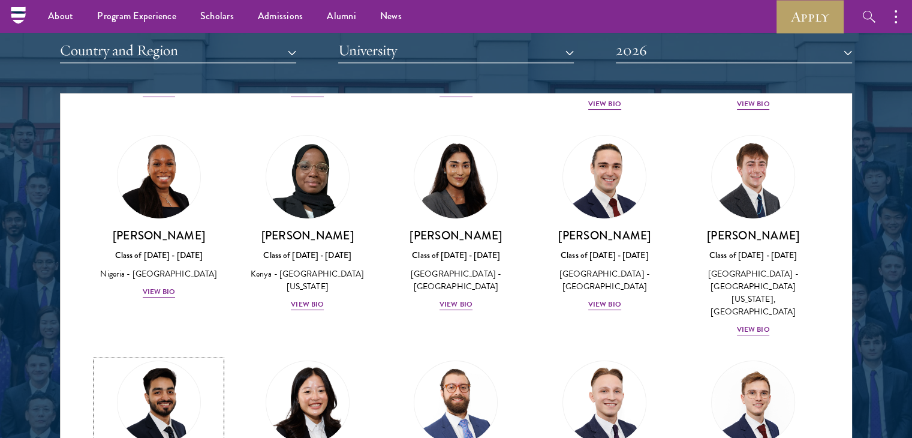
scroll to position [4748, 0]
